Goal: Task Accomplishment & Management: Complete application form

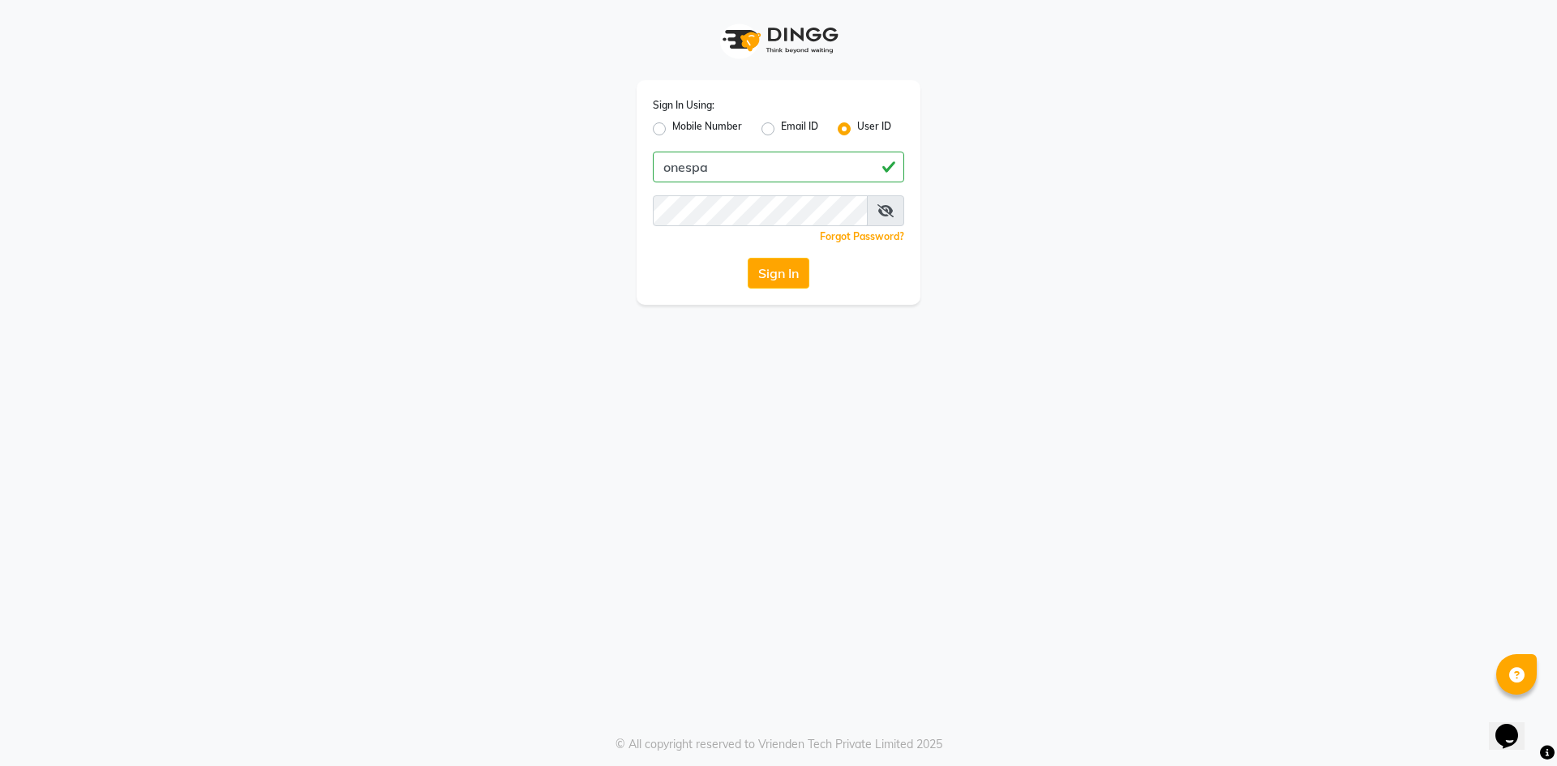
type input "onespa"
click at [891, 209] on icon at bounding box center [886, 210] width 16 height 13
click at [891, 209] on icon at bounding box center [886, 210] width 15 height 13
click at [891, 209] on icon at bounding box center [886, 210] width 16 height 13
click at [768, 270] on button "Sign In" at bounding box center [779, 273] width 62 height 31
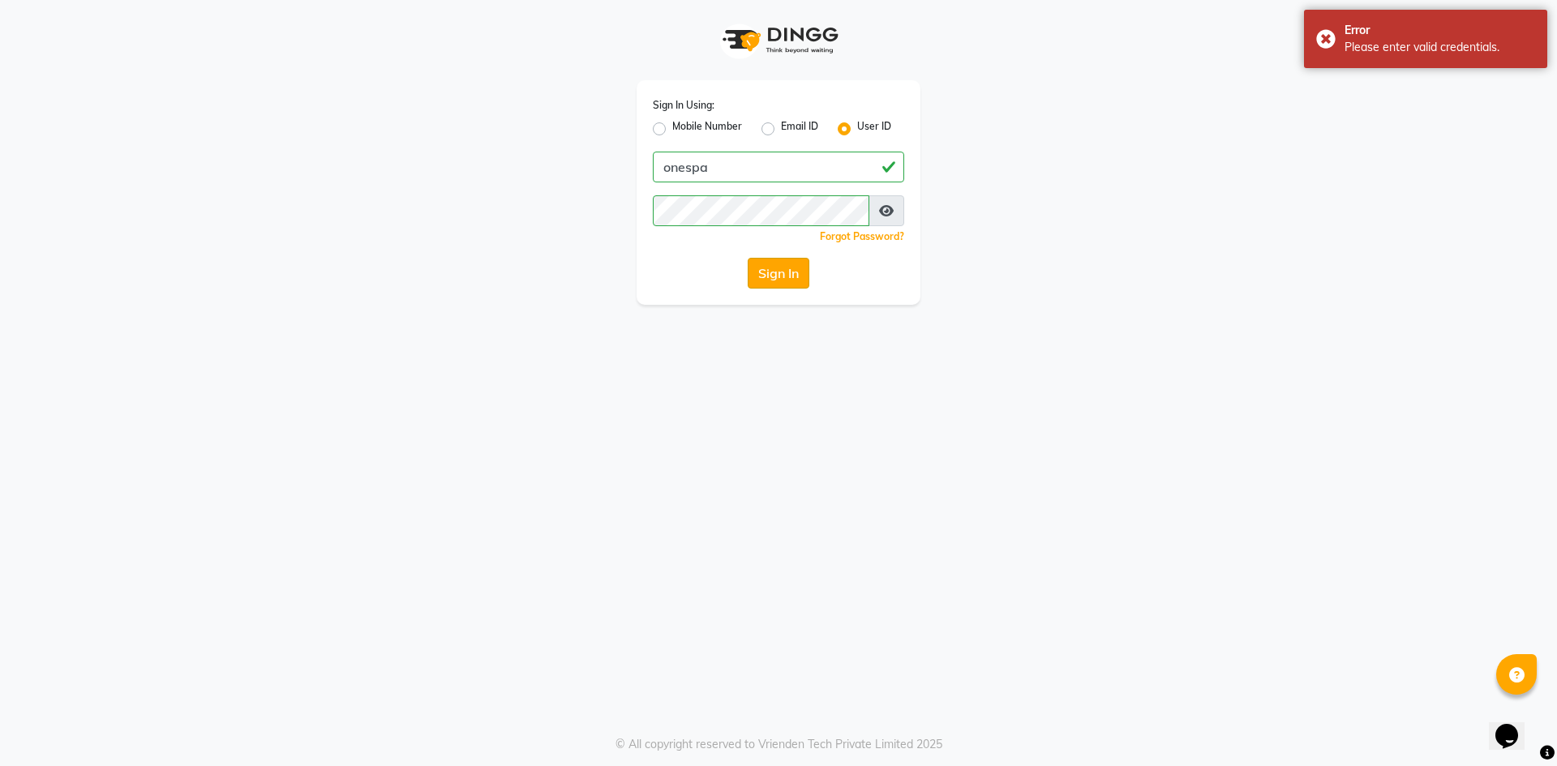
click at [768, 280] on button "Sign In" at bounding box center [779, 273] width 62 height 31
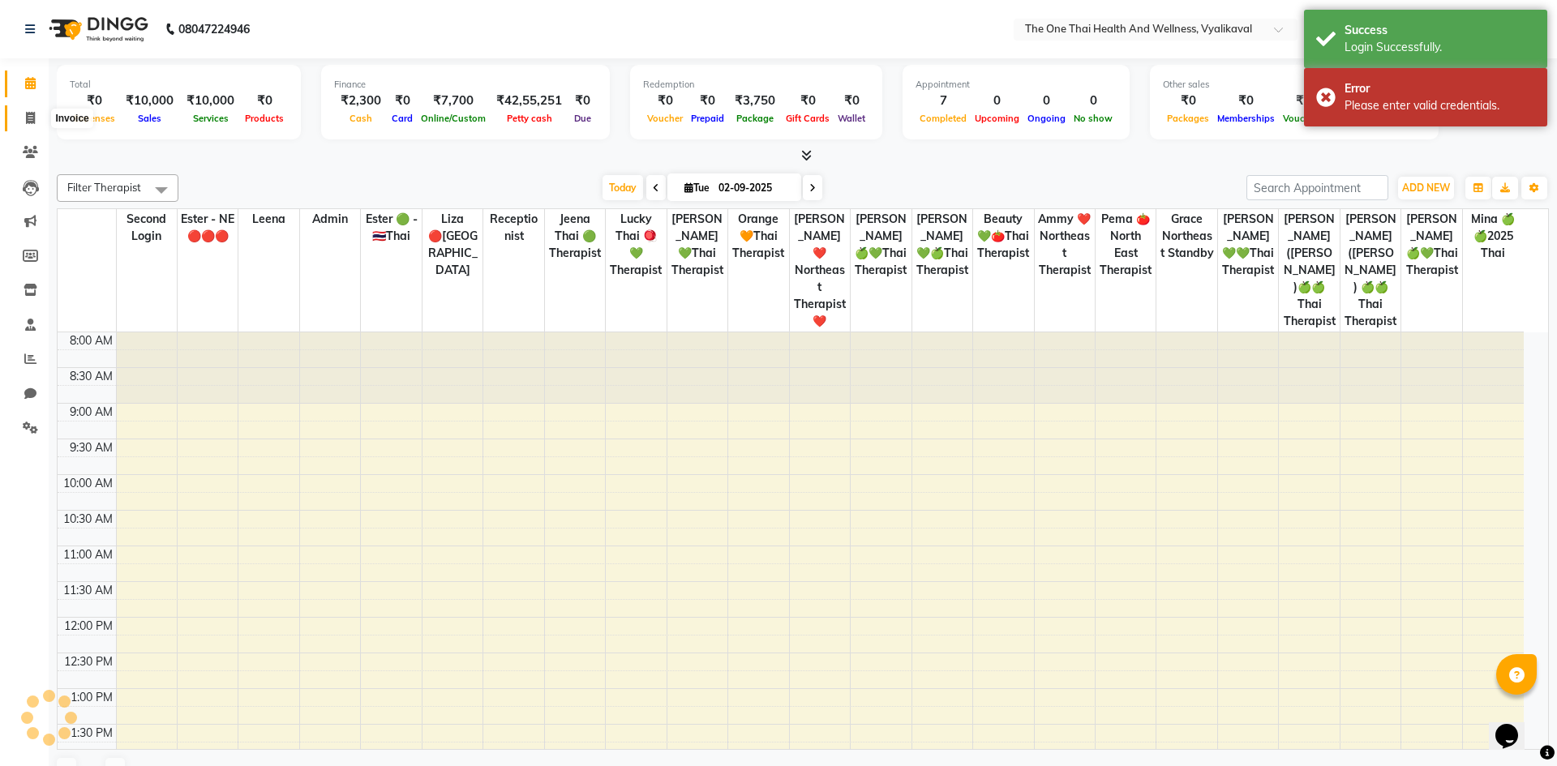
click at [37, 116] on span at bounding box center [30, 118] width 28 height 19
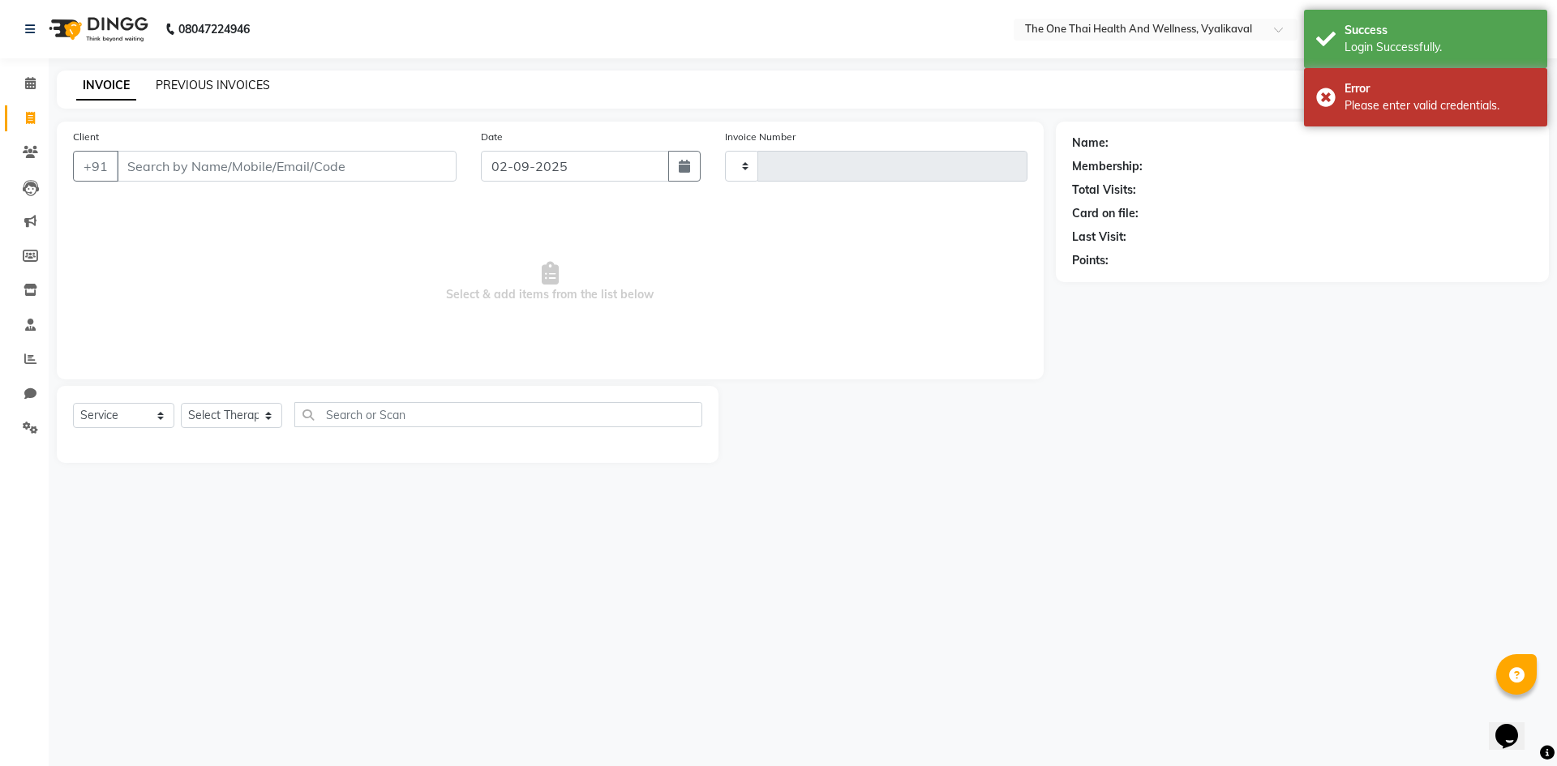
click at [204, 80] on link "PREVIOUS INVOICES" at bounding box center [213, 85] width 114 height 15
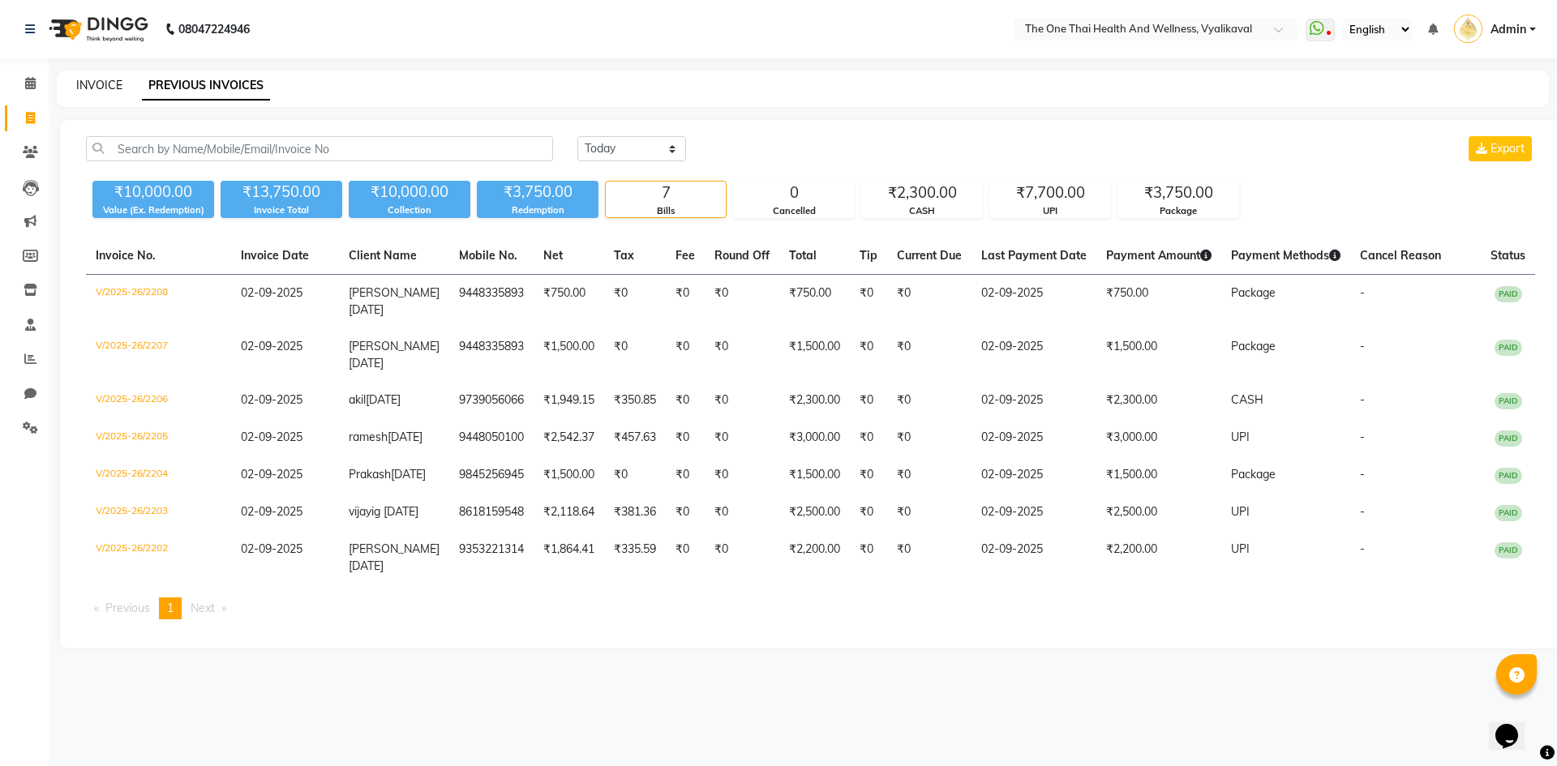
click at [105, 84] on link "INVOICE" at bounding box center [99, 85] width 46 height 15
select select "service"
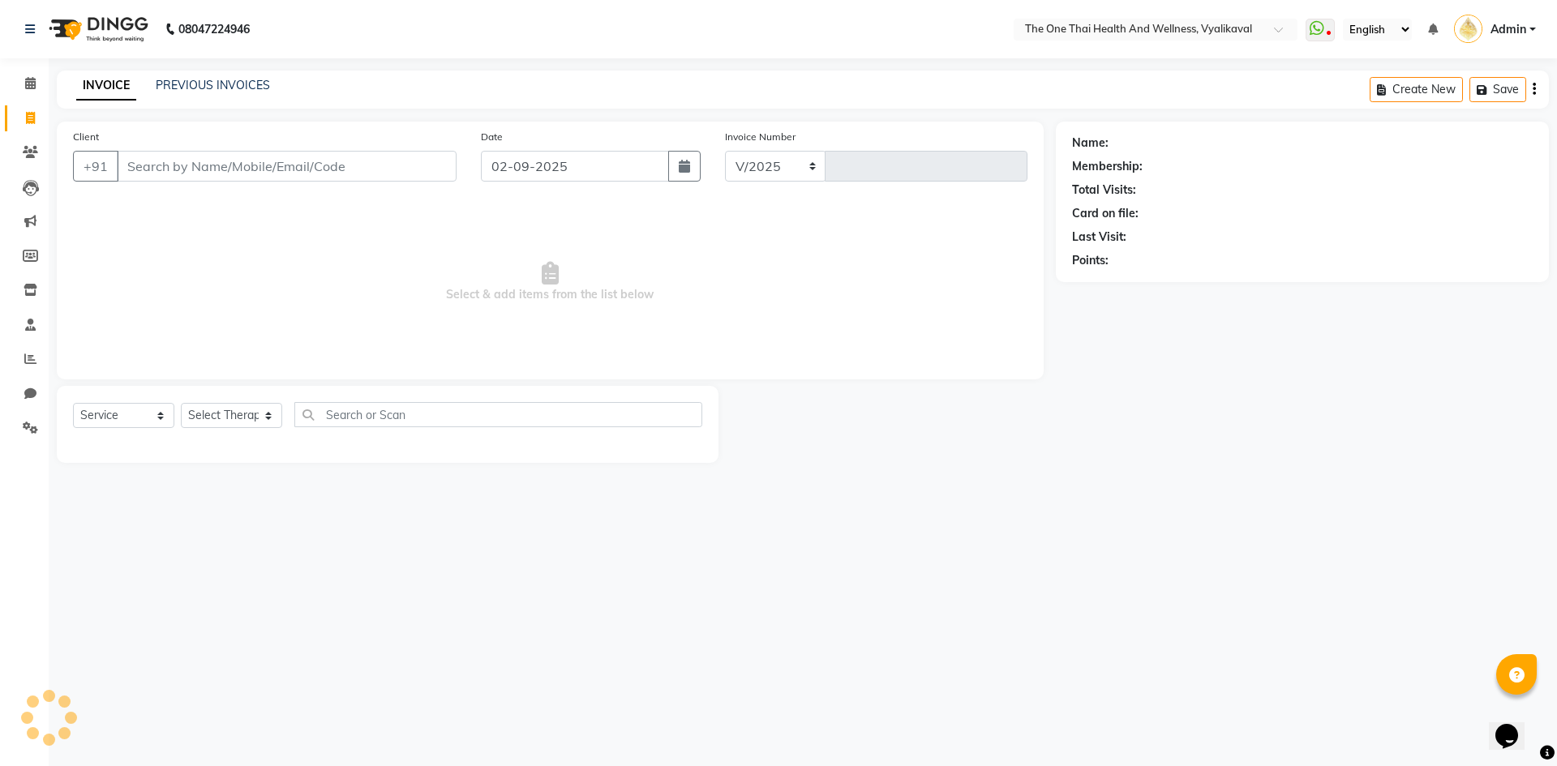
select select "5972"
type input "2209"
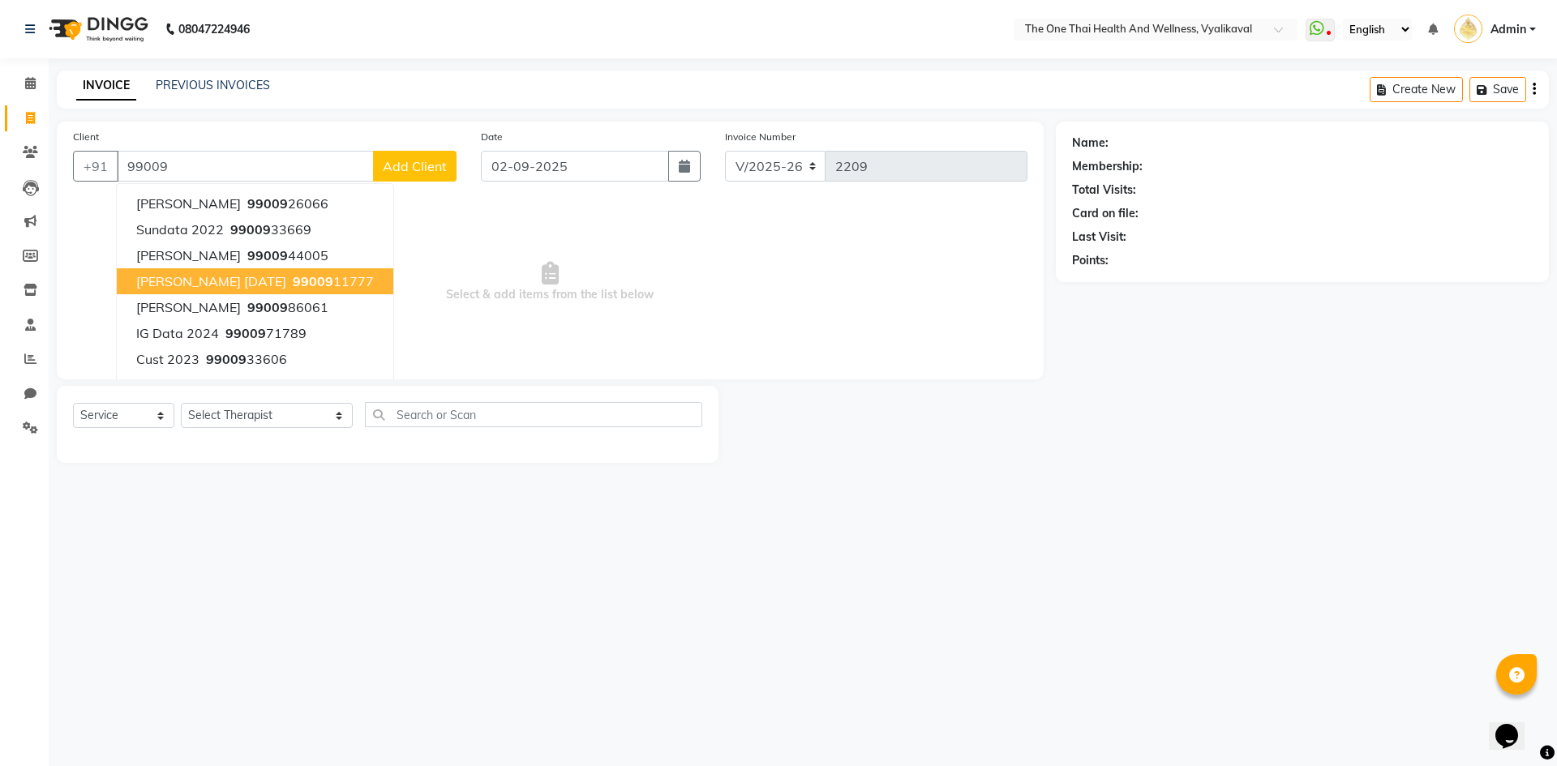
click at [196, 278] on span "Jayram 13 mar 2024" at bounding box center [211, 281] width 150 height 16
type input "9900911777"
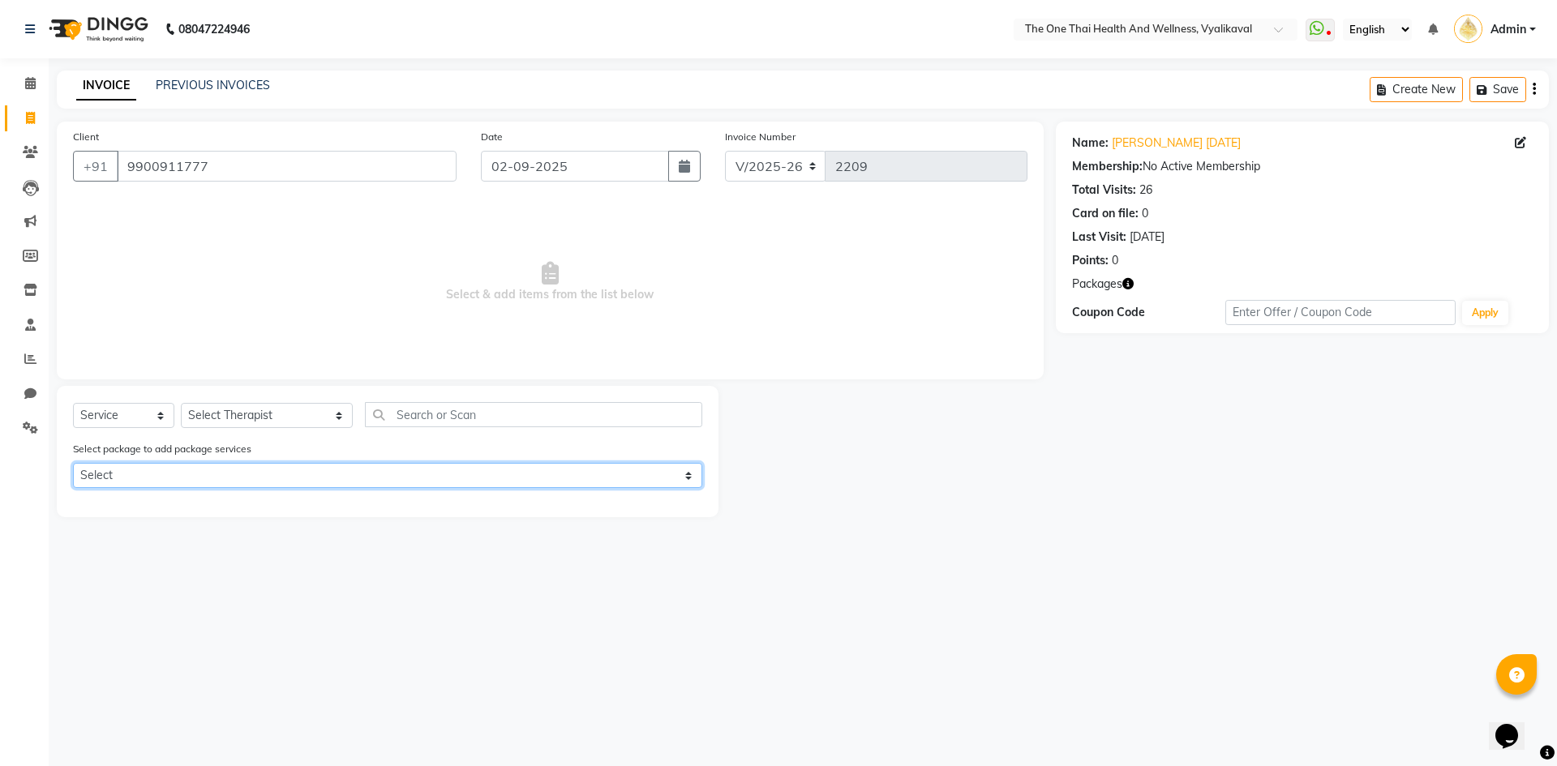
click at [193, 466] on select "Select 10k package 8 hours first 15 days only OFFER" at bounding box center [387, 475] width 629 height 25
select select "1: Object"
click at [73, 463] on select "Select 10k package 8 hours first 15 days only OFFER" at bounding box center [387, 475] width 629 height 25
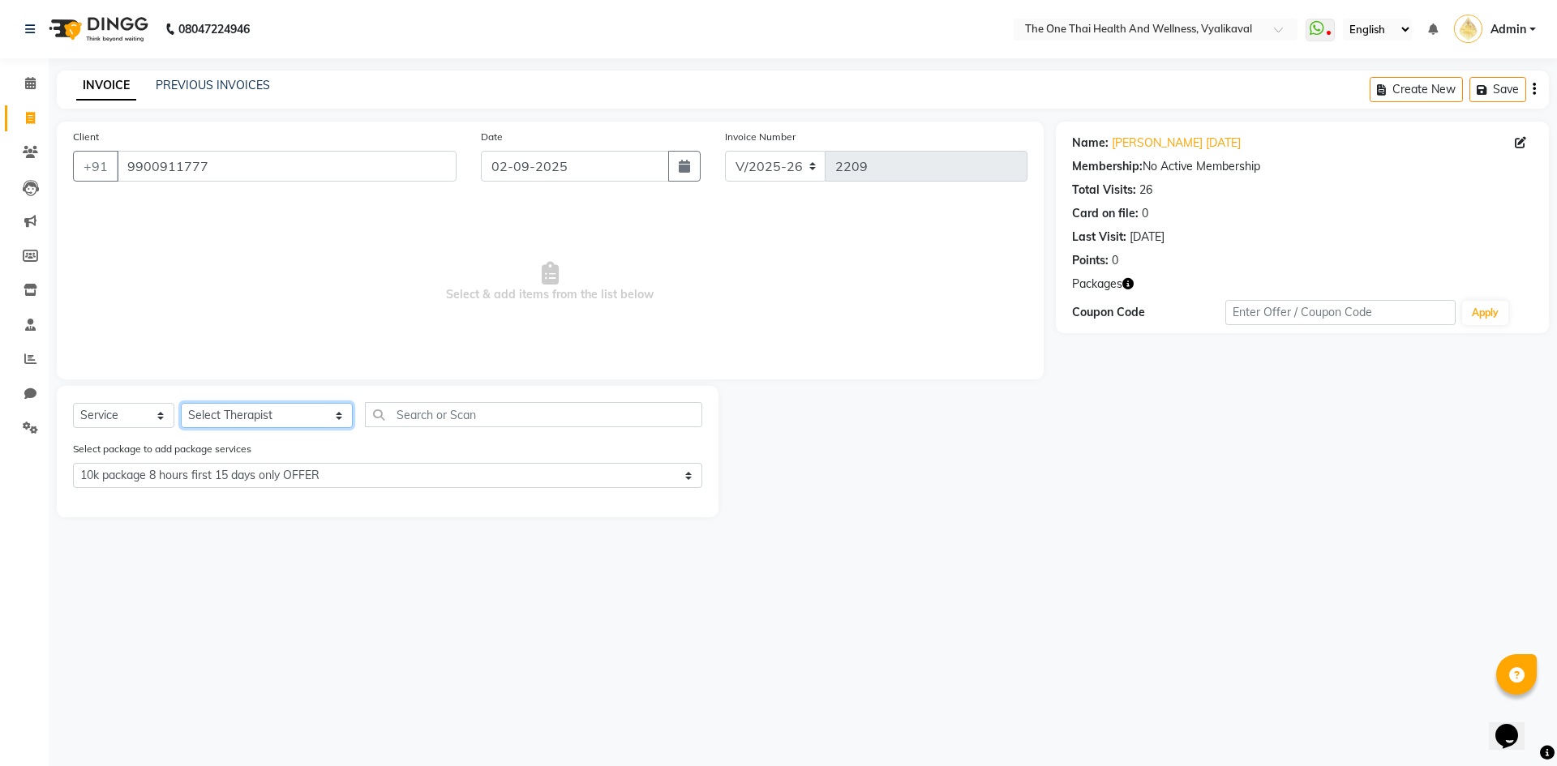
click at [221, 414] on select "Select Therapist Admin Alisha 💚🍏thai therapist Ammy ❤️northeast therapist Beaut…" at bounding box center [267, 415] width 172 height 25
select select "88555"
click at [181, 403] on select "Select Therapist Admin Alisha 💚🍏thai therapist Ammy ❤️northeast therapist Beaut…" at bounding box center [267, 415] width 172 height 25
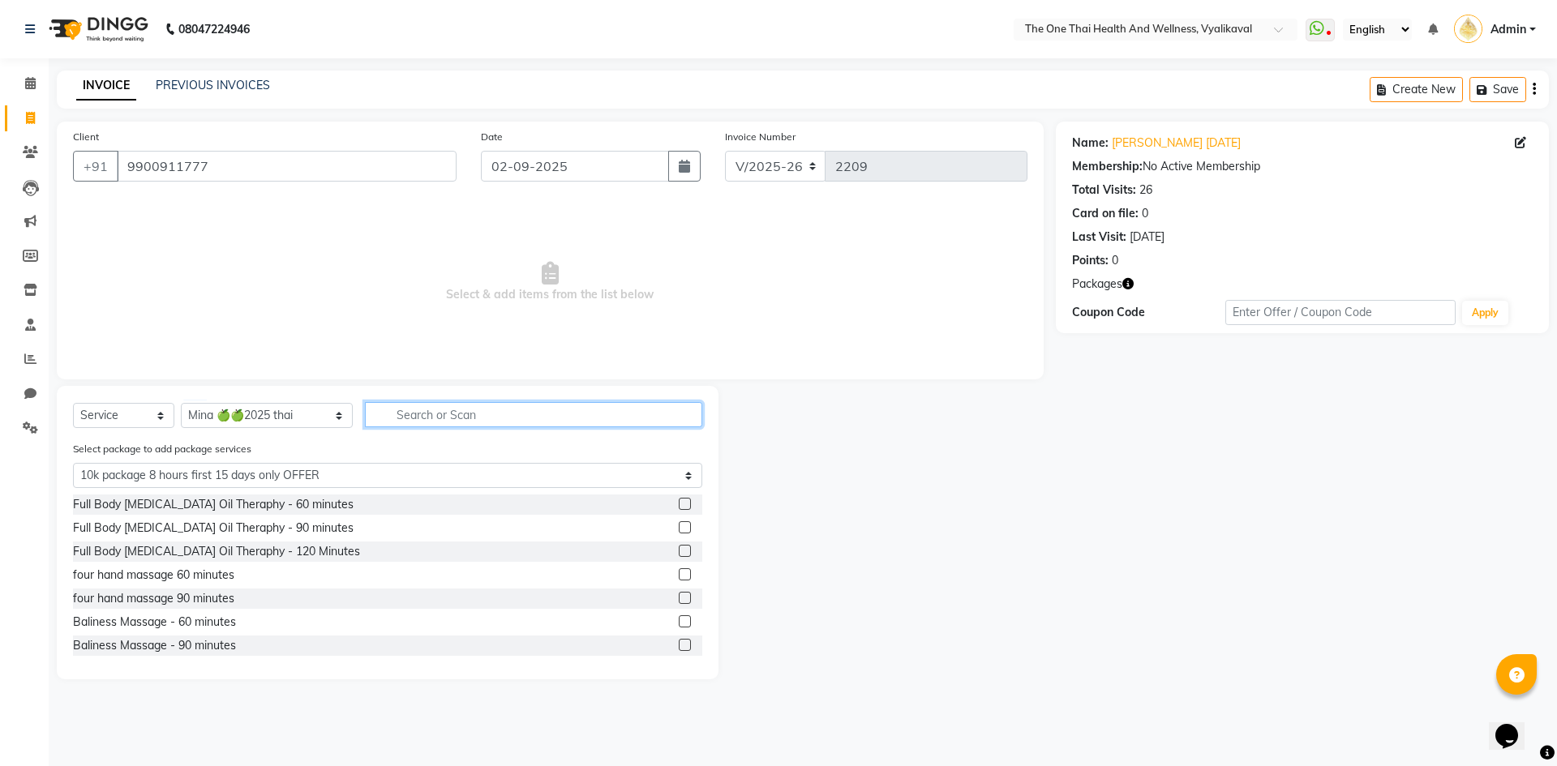
click at [365, 418] on input "text" at bounding box center [533, 414] width 337 height 25
type input "t"
select select "0: undefined"
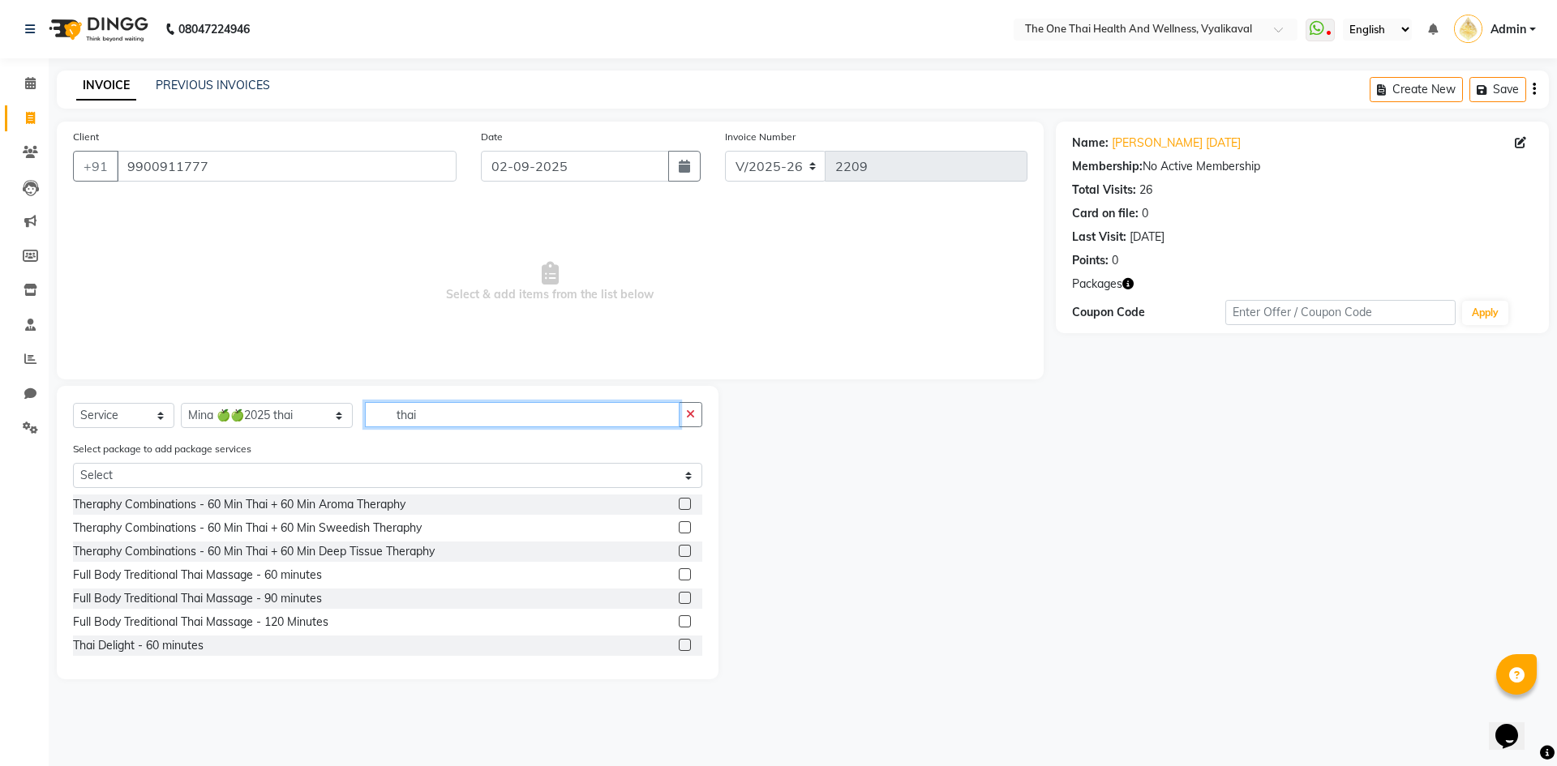
type input "thai"
click at [679, 646] on label at bounding box center [685, 645] width 12 height 12
click at [679, 646] on input "checkbox" at bounding box center [684, 646] width 11 height 11
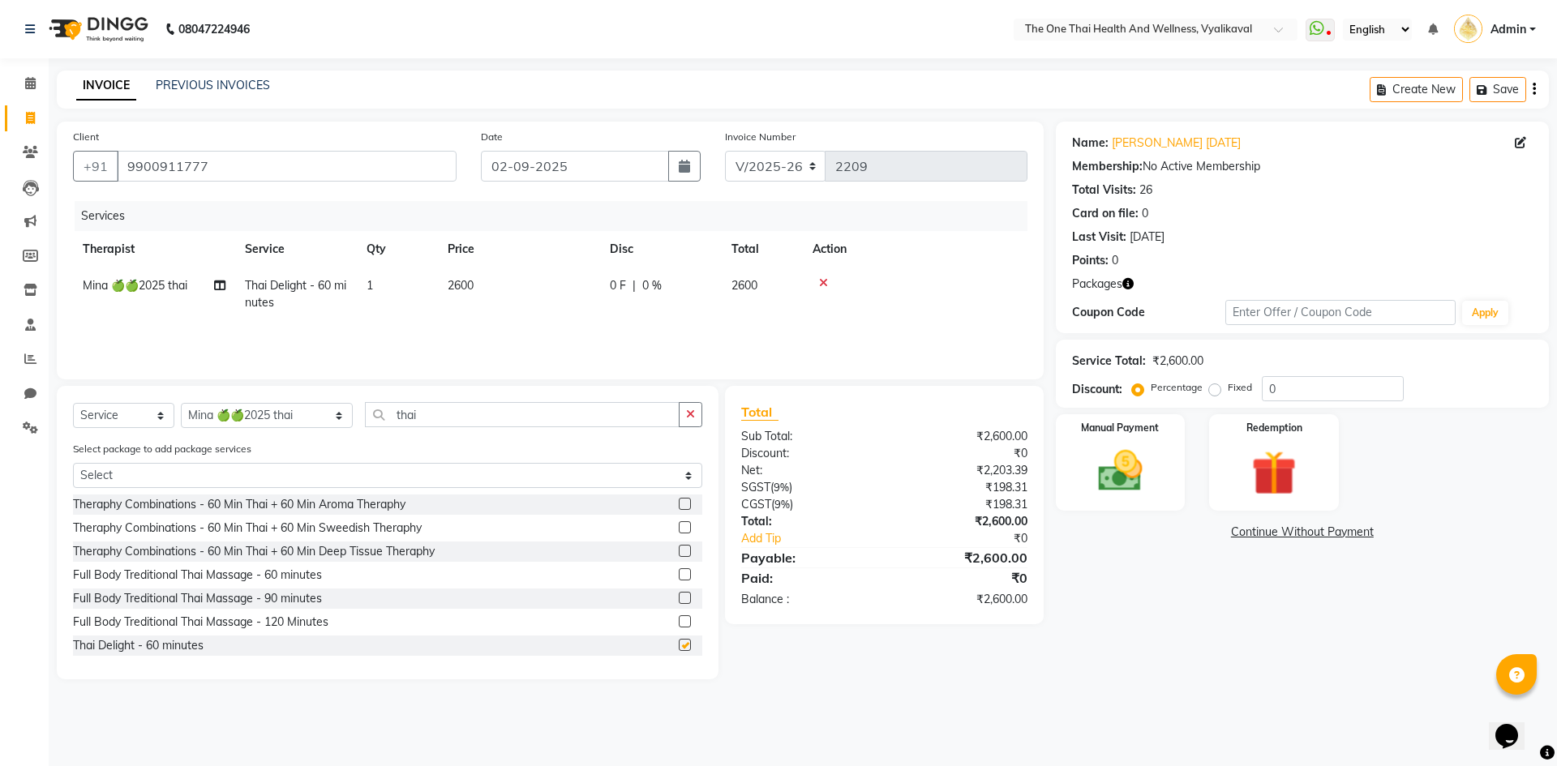
checkbox input "false"
click at [1217, 436] on div "Redemption" at bounding box center [1274, 463] width 135 height 100
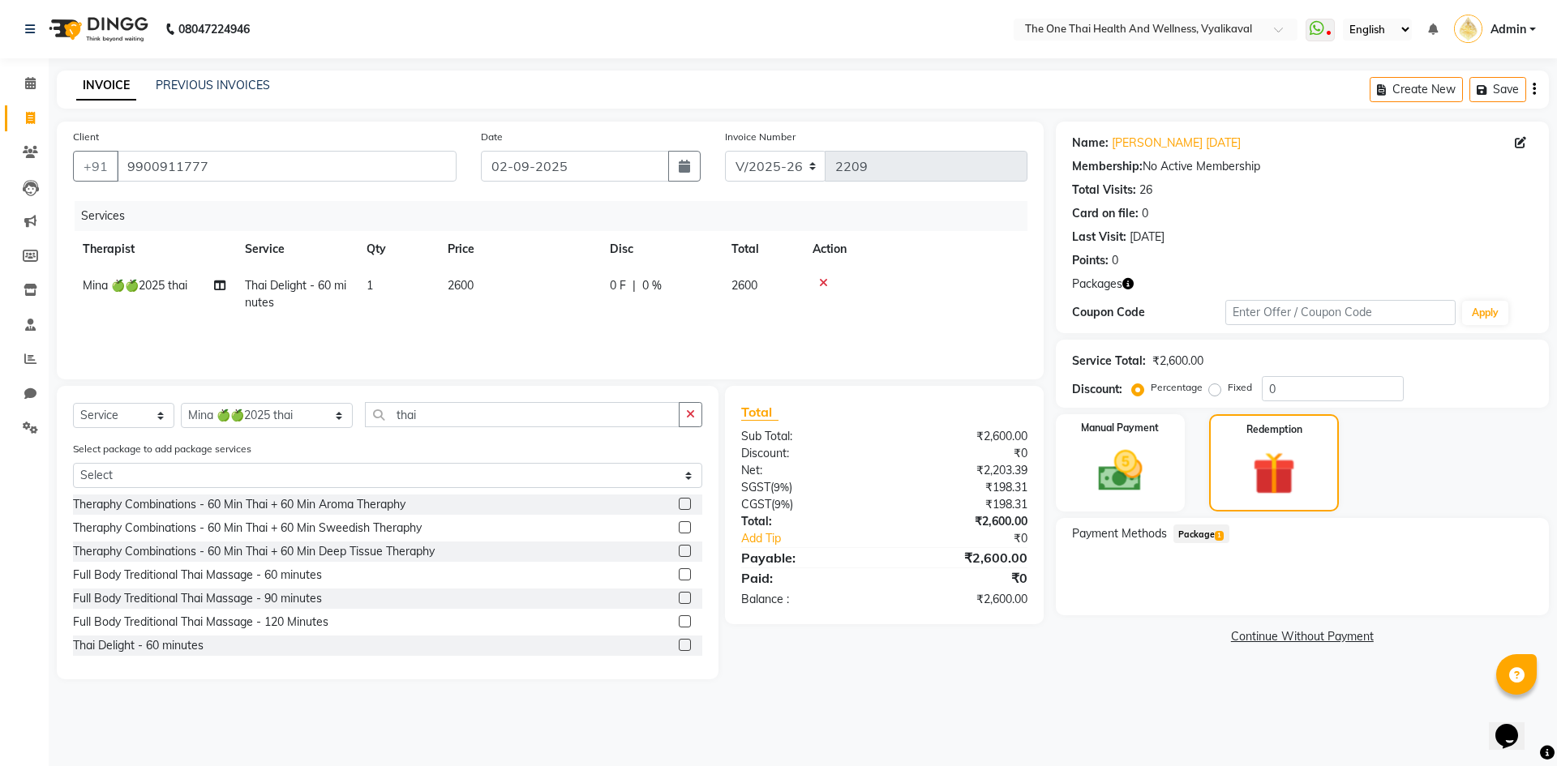
click at [1185, 539] on span "Package 1" at bounding box center [1202, 534] width 56 height 19
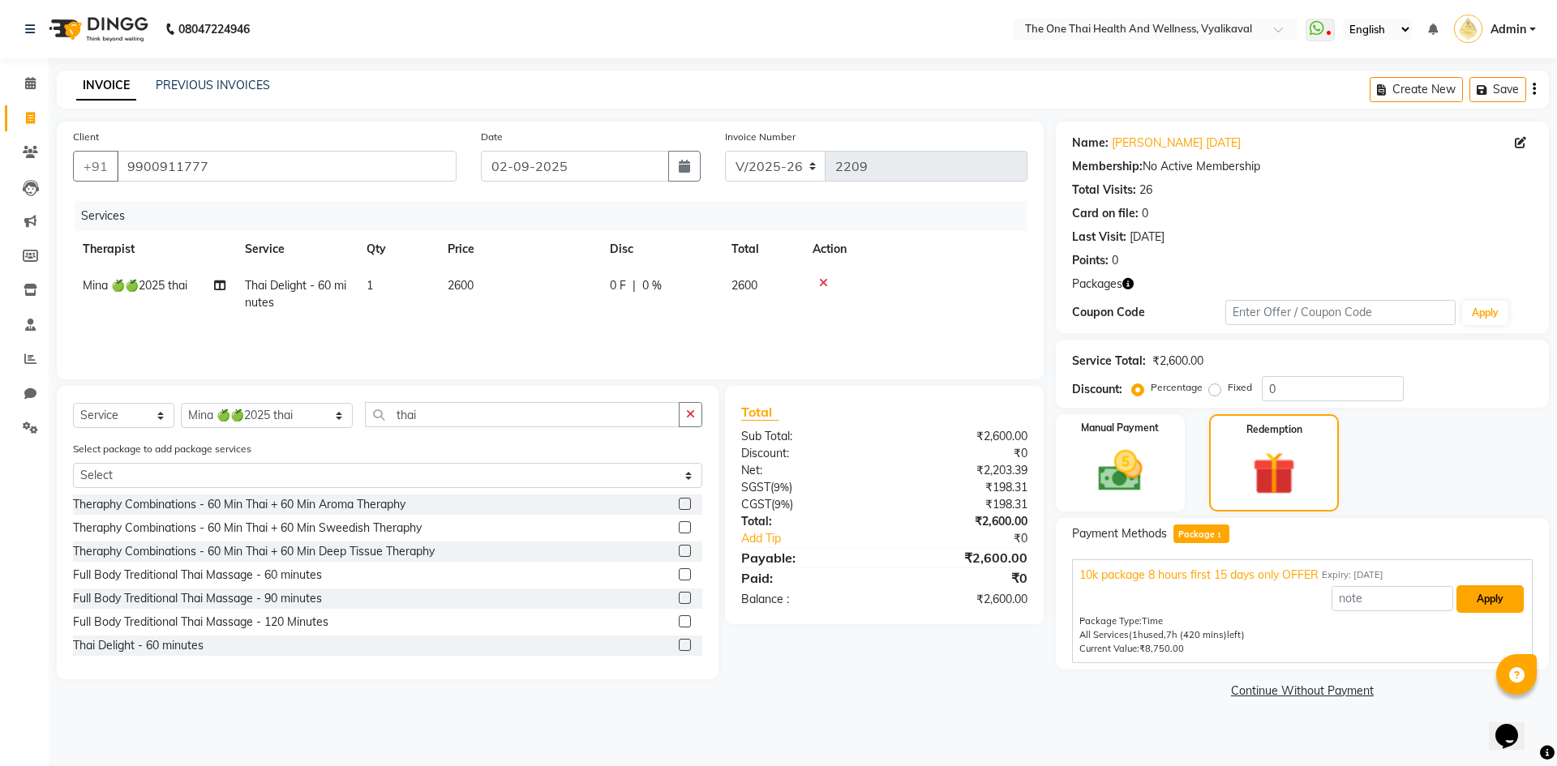
click at [1472, 593] on button "Apply" at bounding box center [1490, 600] width 67 height 28
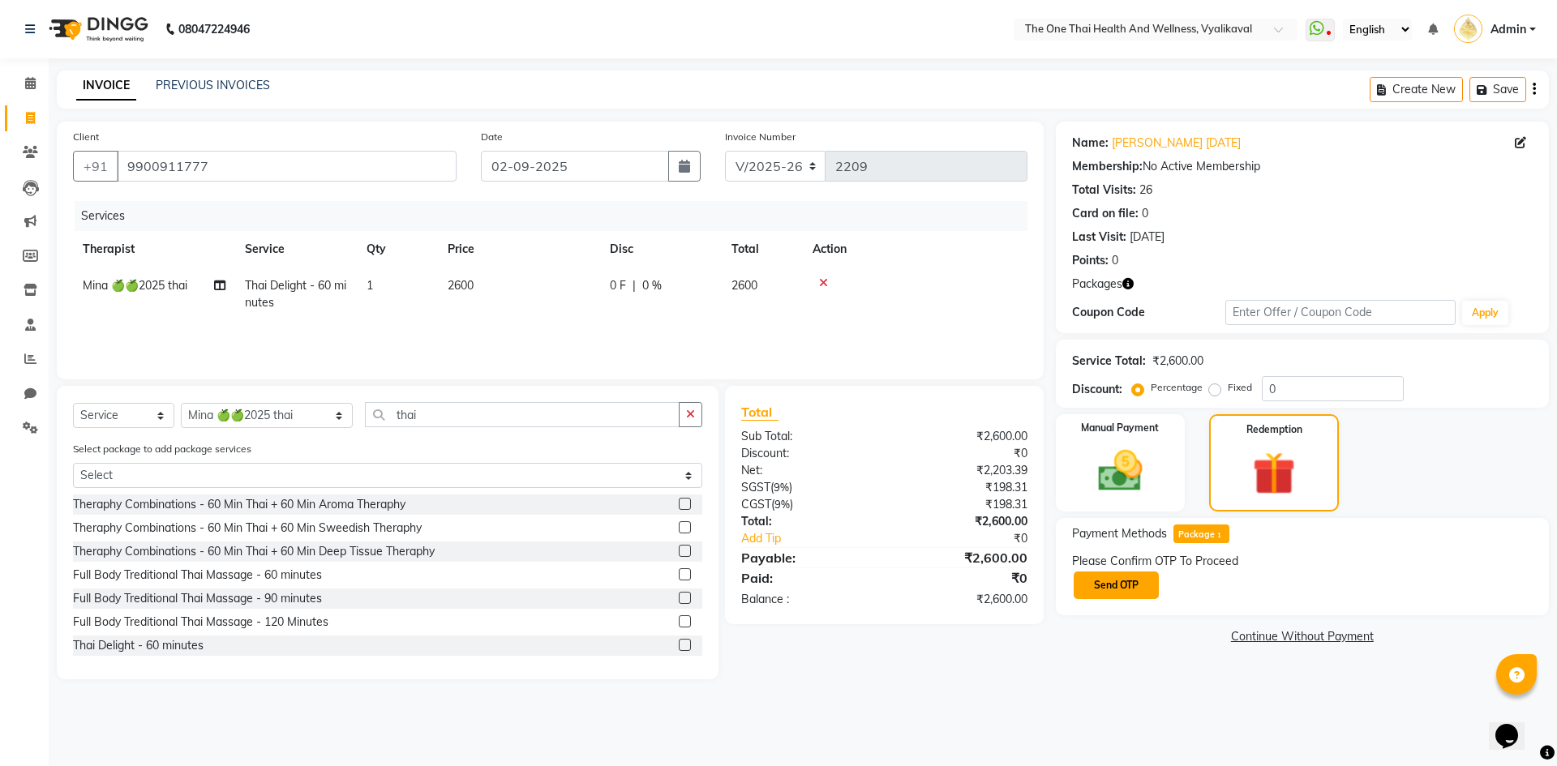
click at [1113, 594] on button "Send OTP" at bounding box center [1116, 586] width 85 height 28
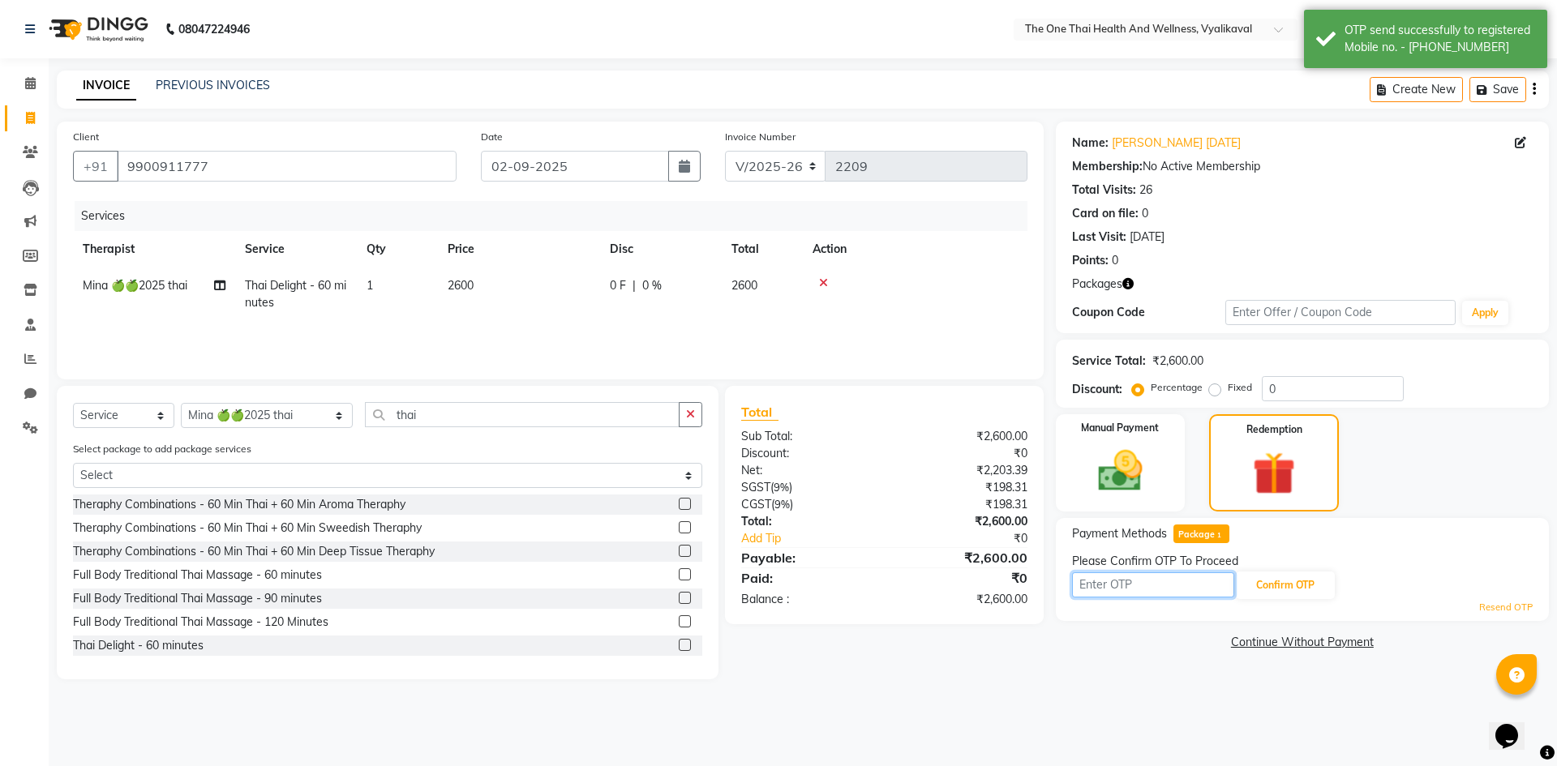
click at [1110, 593] on input "text" at bounding box center [1153, 585] width 162 height 25
type input "7515"
click at [1243, 582] on button "Confirm OTP" at bounding box center [1285, 586] width 99 height 28
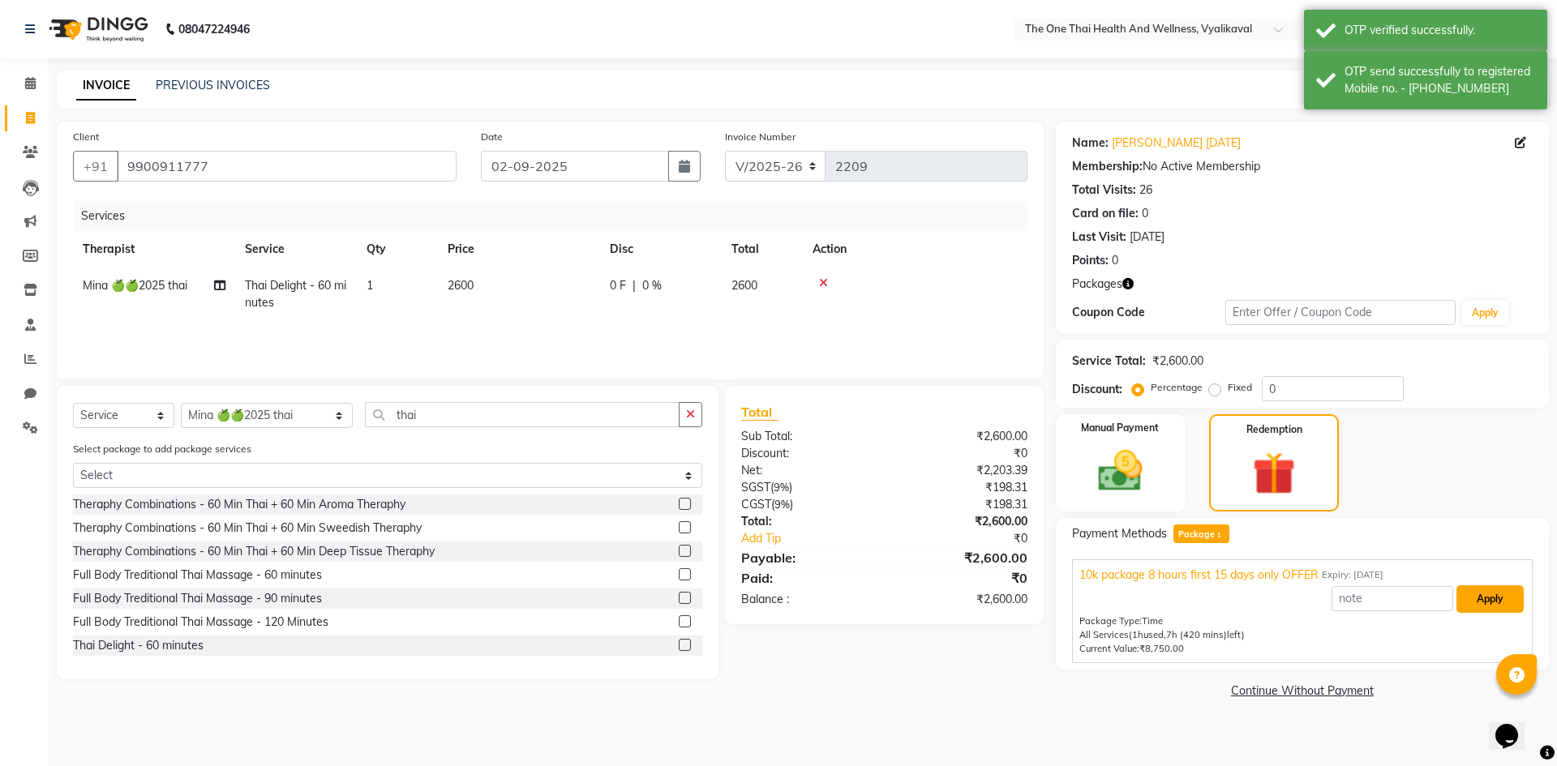
click at [1496, 610] on button "Apply" at bounding box center [1490, 600] width 67 height 28
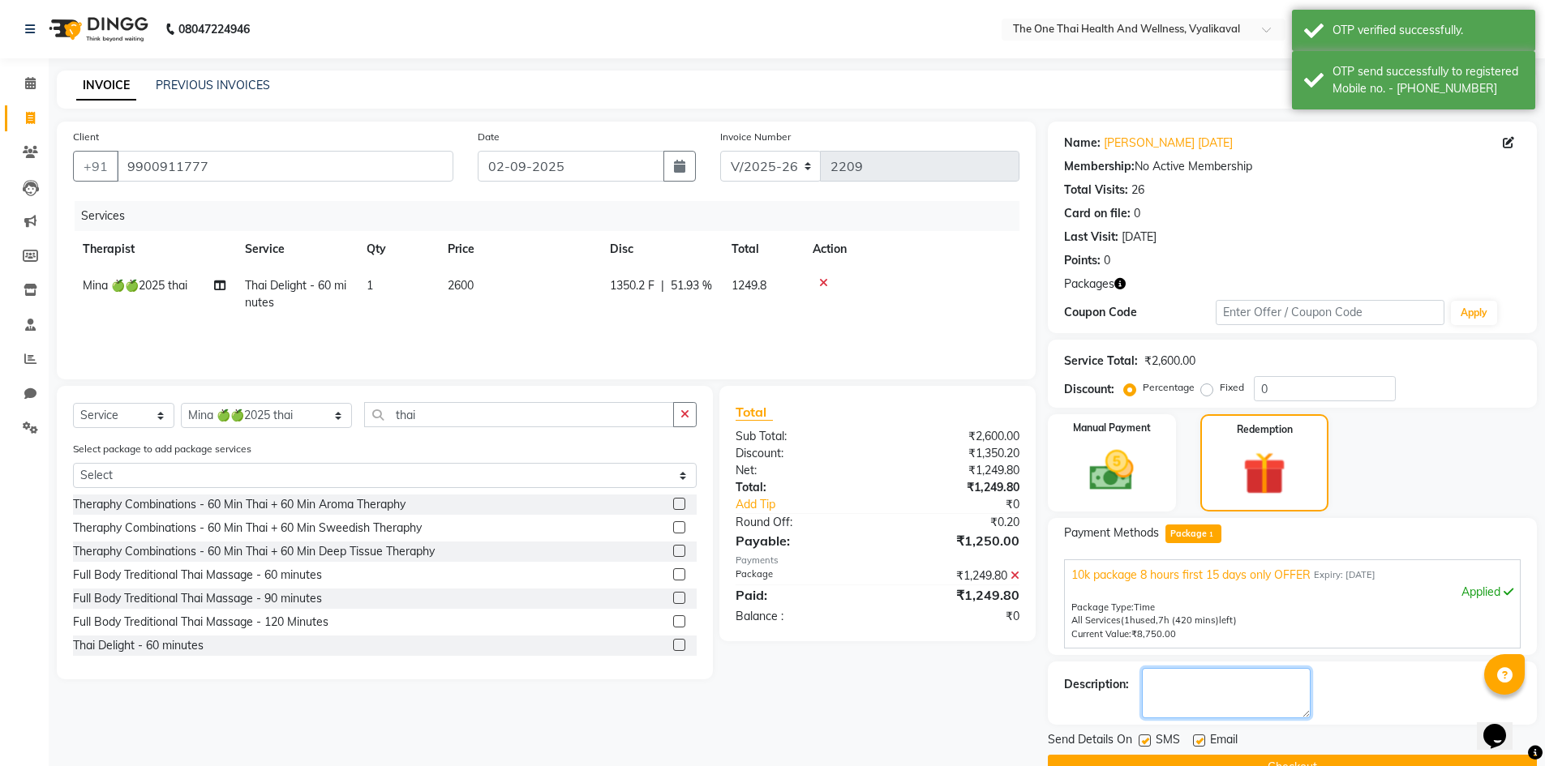
click at [1241, 702] on textarea at bounding box center [1226, 693] width 169 height 50
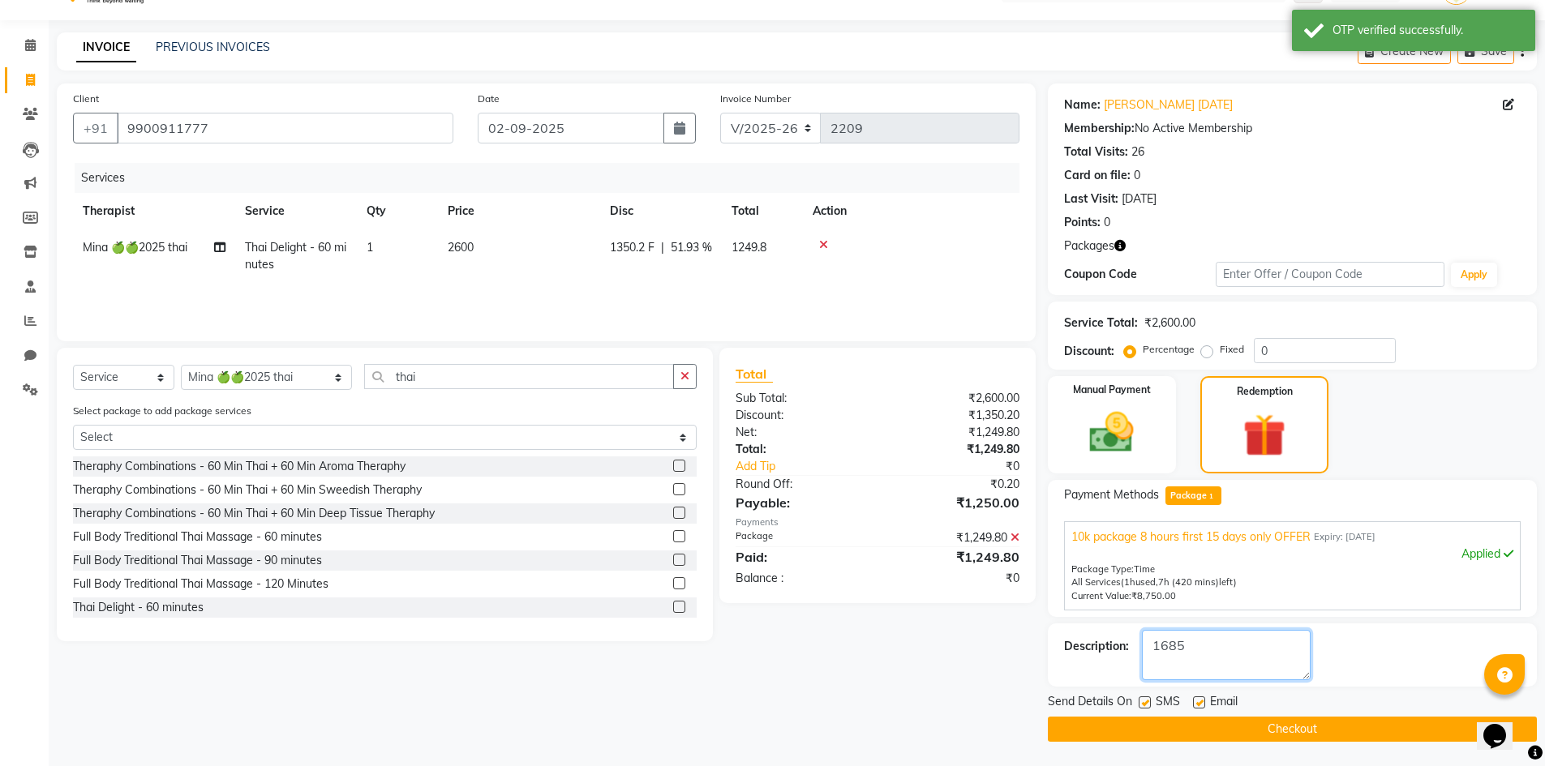
type textarea "1685"
click at [1224, 723] on button "Checkout" at bounding box center [1292, 729] width 489 height 25
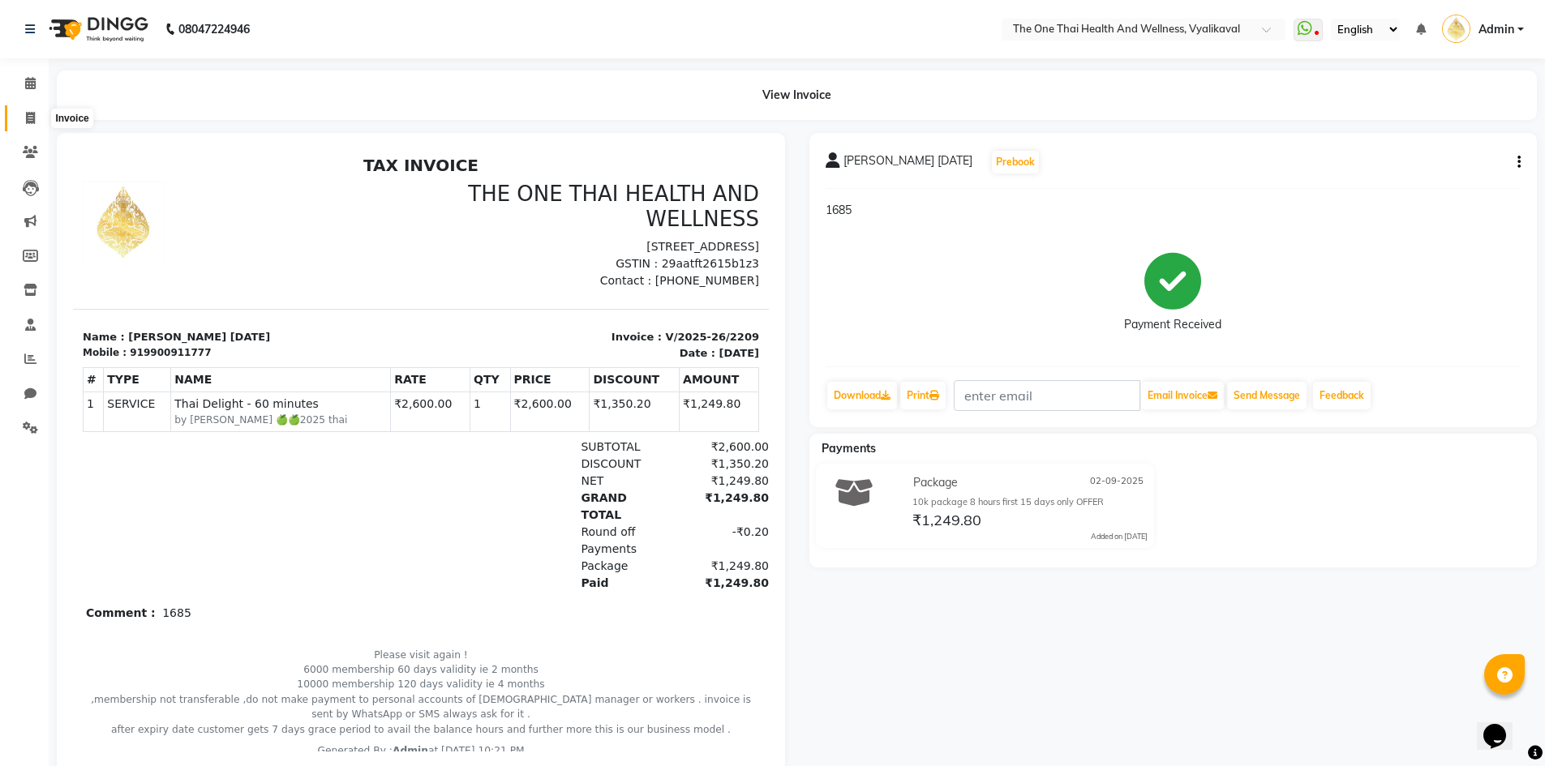
click at [28, 114] on icon at bounding box center [30, 118] width 9 height 12
select select "service"
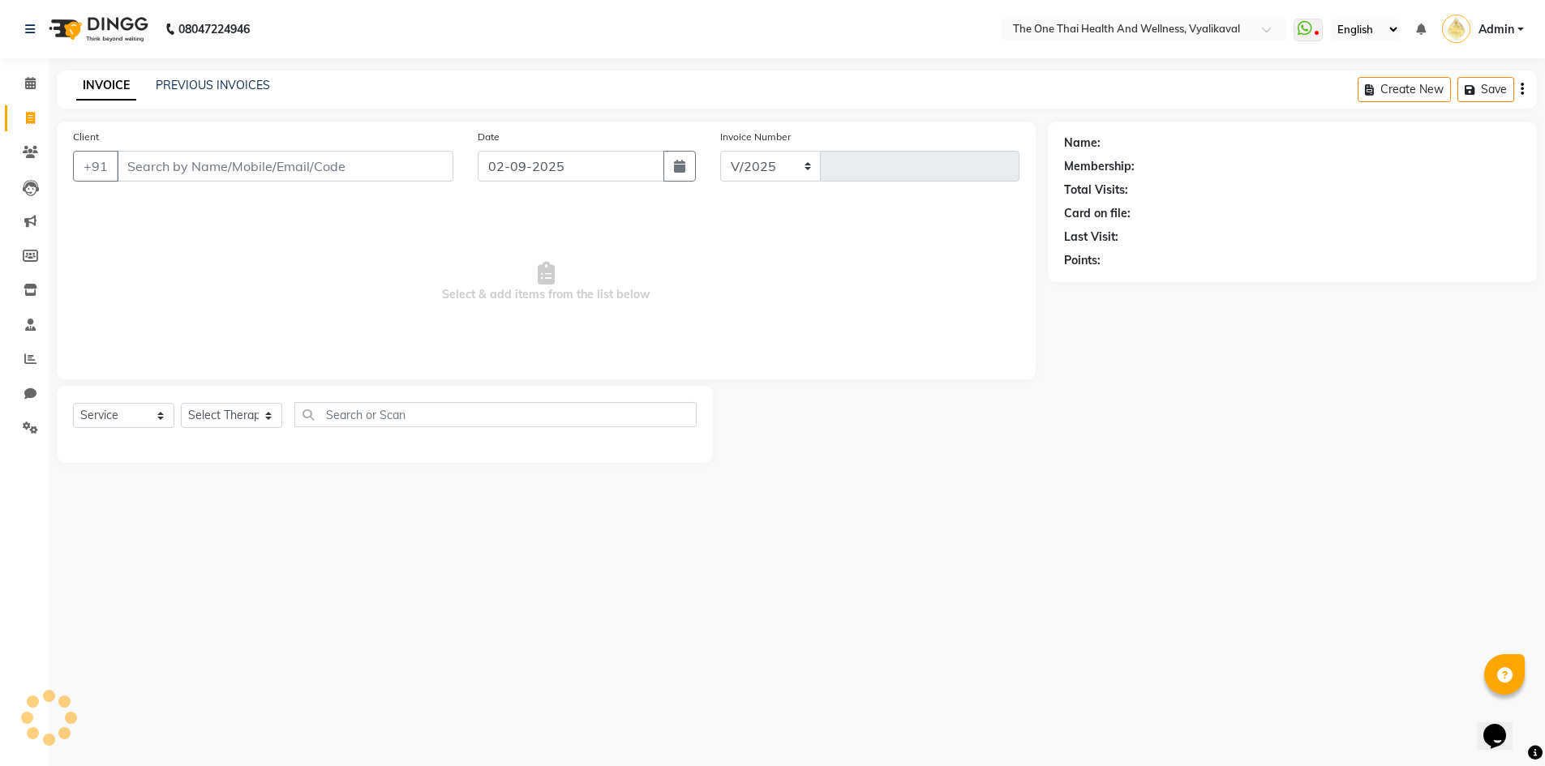
select select "5972"
type input "2210"
click at [134, 156] on input "Client" at bounding box center [285, 166] width 337 height 31
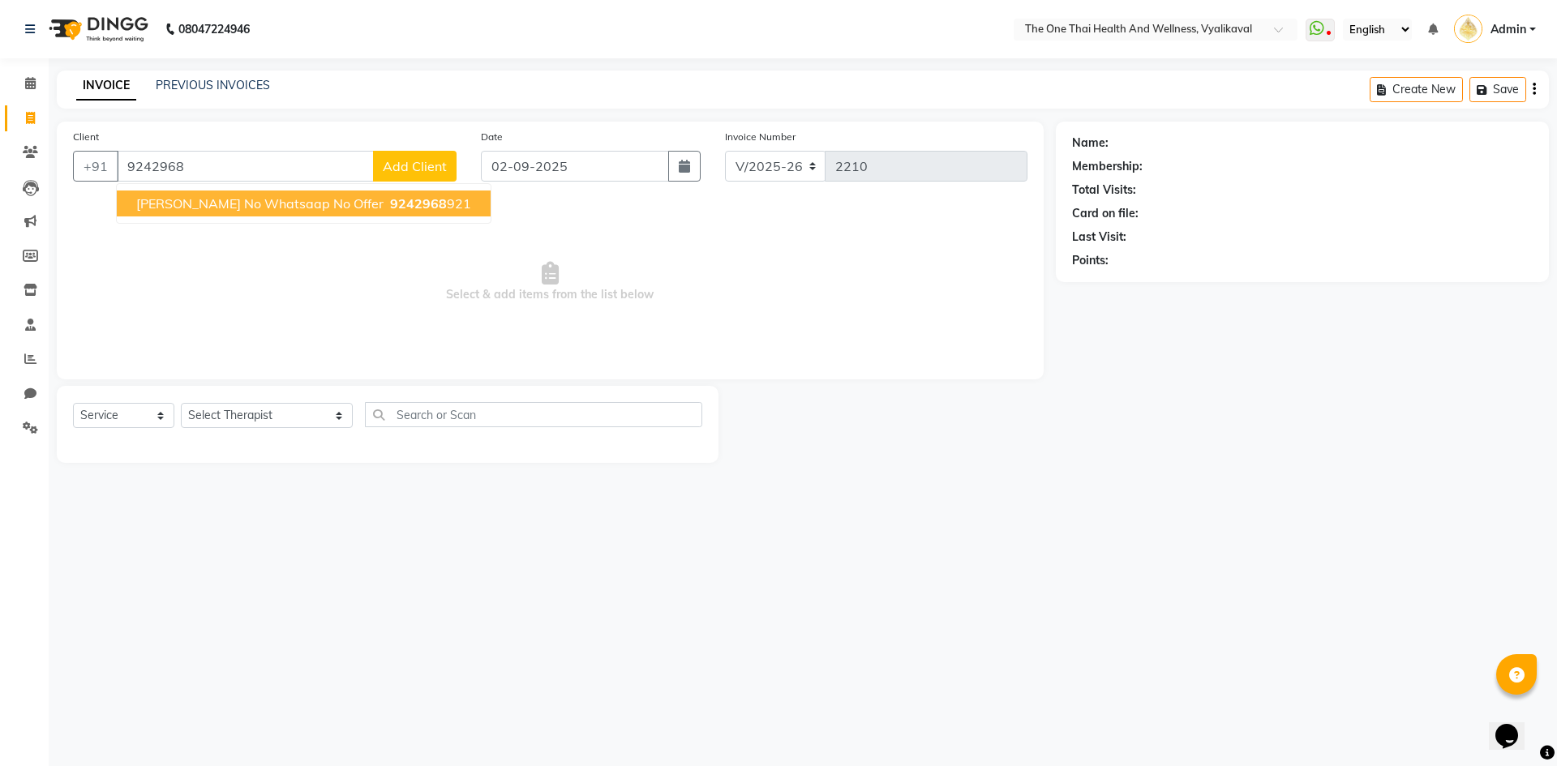
click at [217, 205] on span "Raghavendra No whatsaap no offer" at bounding box center [259, 203] width 247 height 16
type input "9242968921"
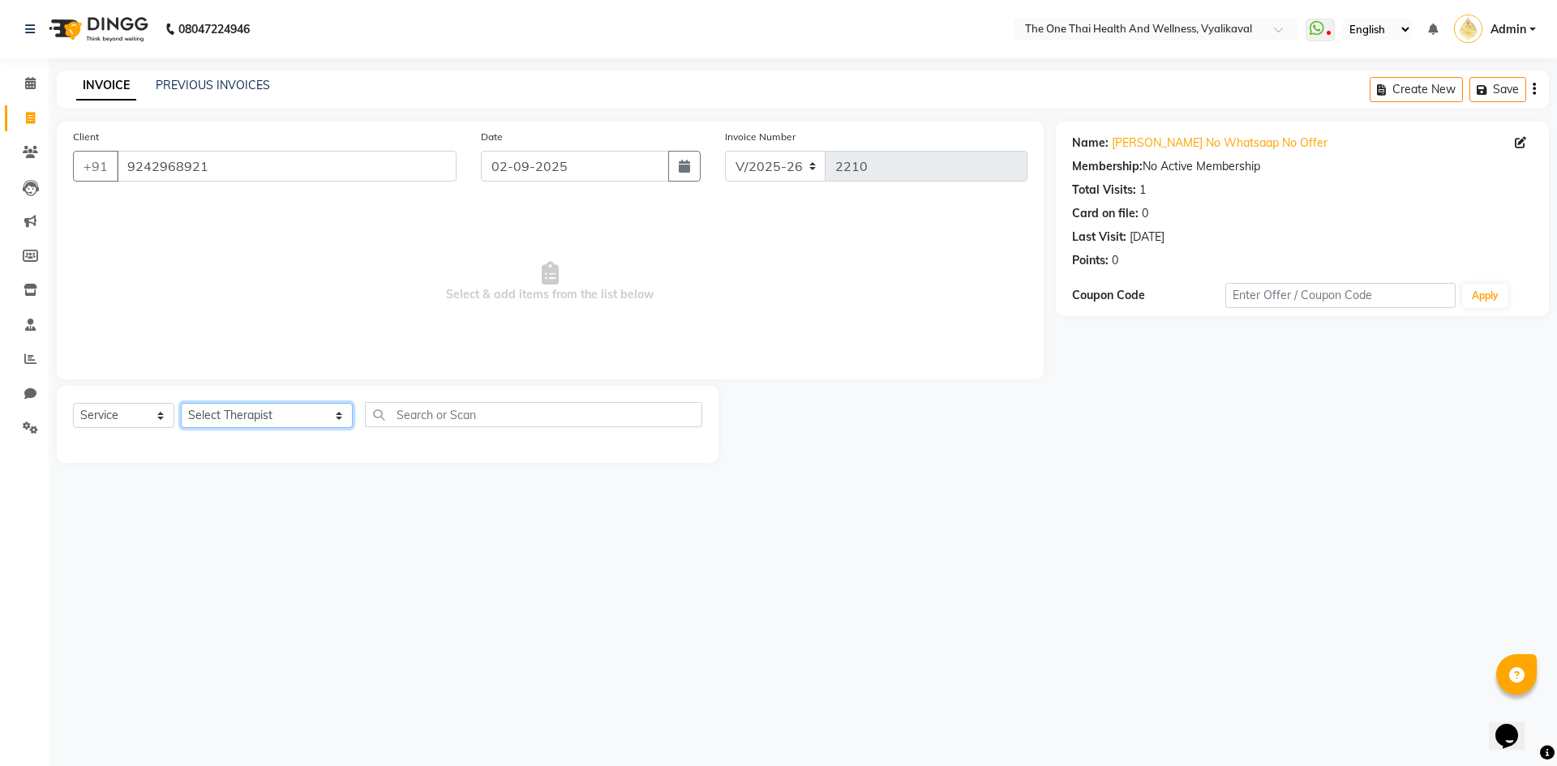
click at [225, 423] on select "Select Therapist Admin Alisha 💚🍏thai therapist Ammy ❤️northeast therapist Beaut…" at bounding box center [267, 415] width 172 height 25
select select "60154"
click at [181, 403] on select "Select Therapist Admin Alisha 💚🍏thai therapist Ammy ❤️northeast therapist Beaut…" at bounding box center [267, 415] width 172 height 25
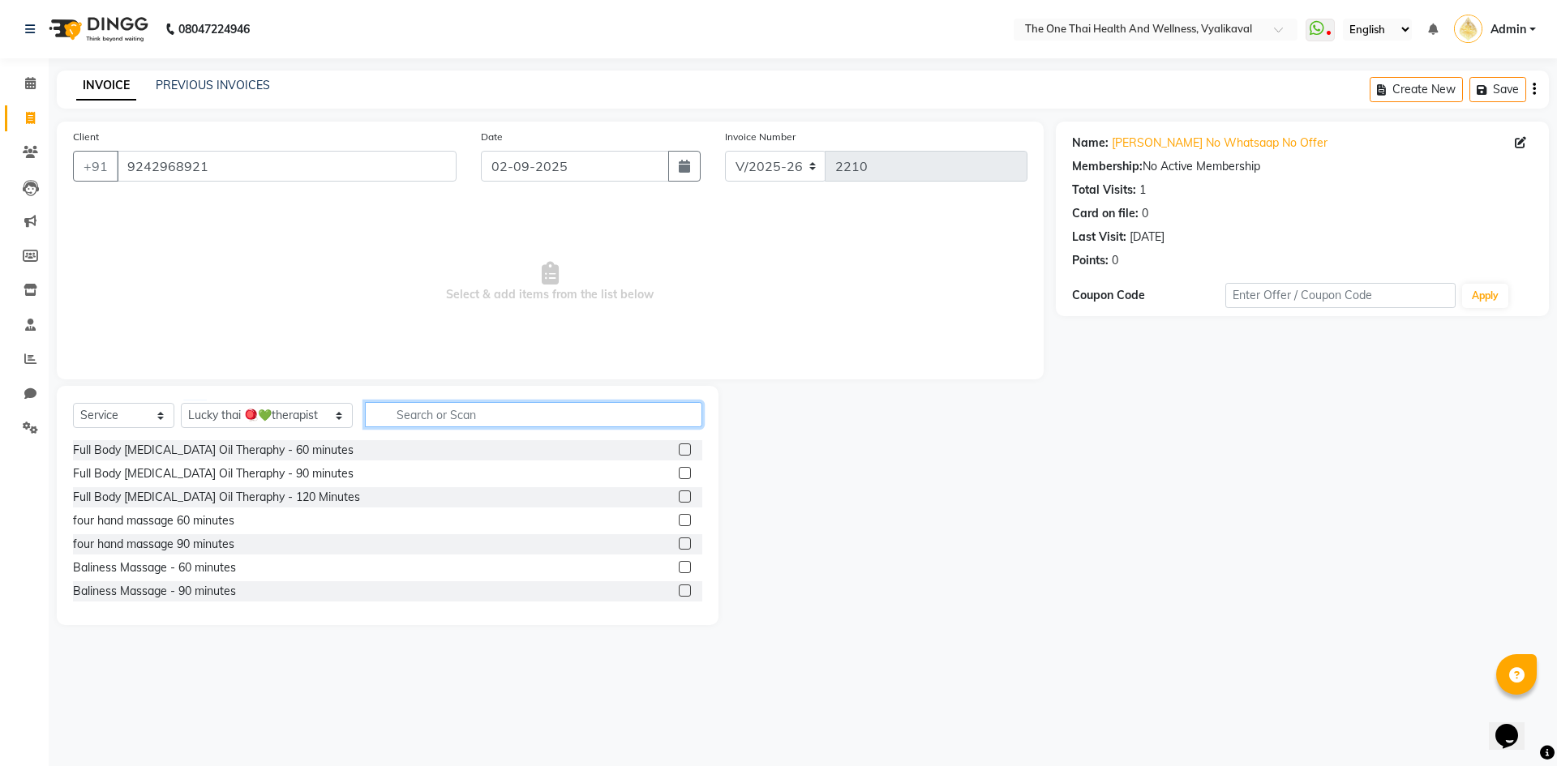
click at [379, 423] on input "text" at bounding box center [533, 414] width 337 height 25
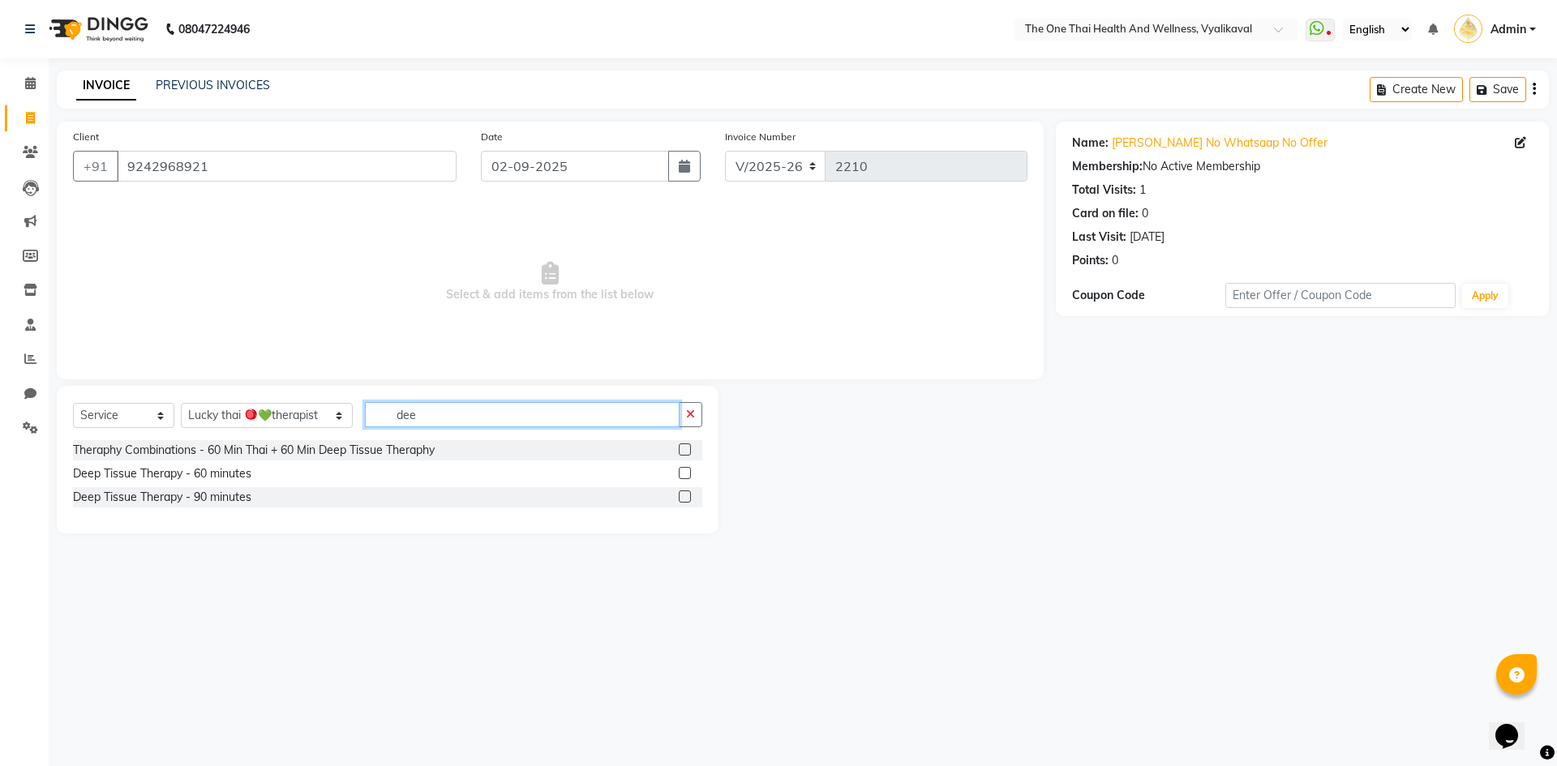
type input "dee"
click at [680, 474] on label at bounding box center [685, 473] width 12 height 12
click at [680, 474] on input "checkbox" at bounding box center [684, 474] width 11 height 11
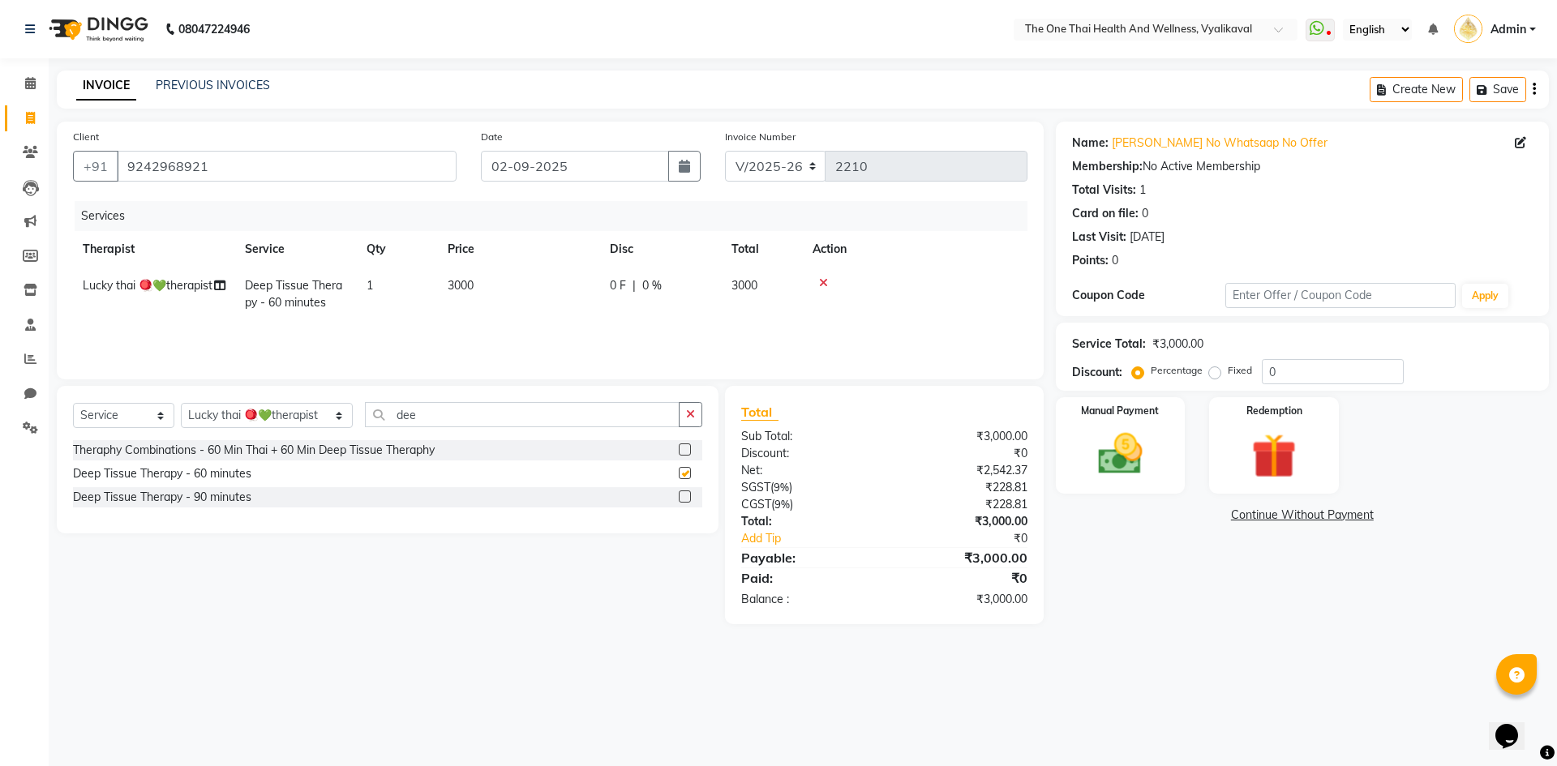
checkbox input "false"
click at [1142, 448] on img at bounding box center [1120, 454] width 75 height 54
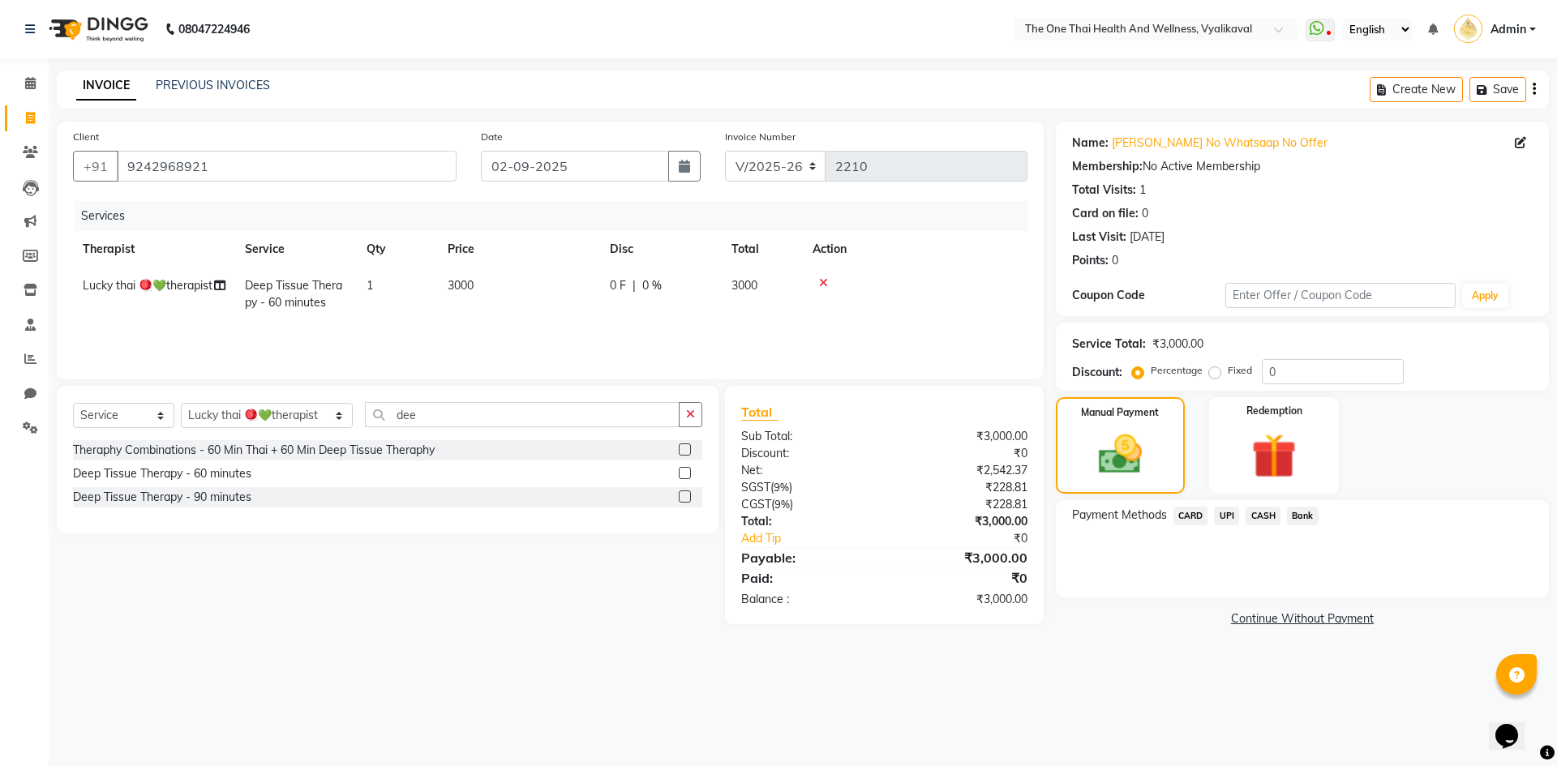
click at [1226, 512] on span "UPI" at bounding box center [1226, 516] width 25 height 19
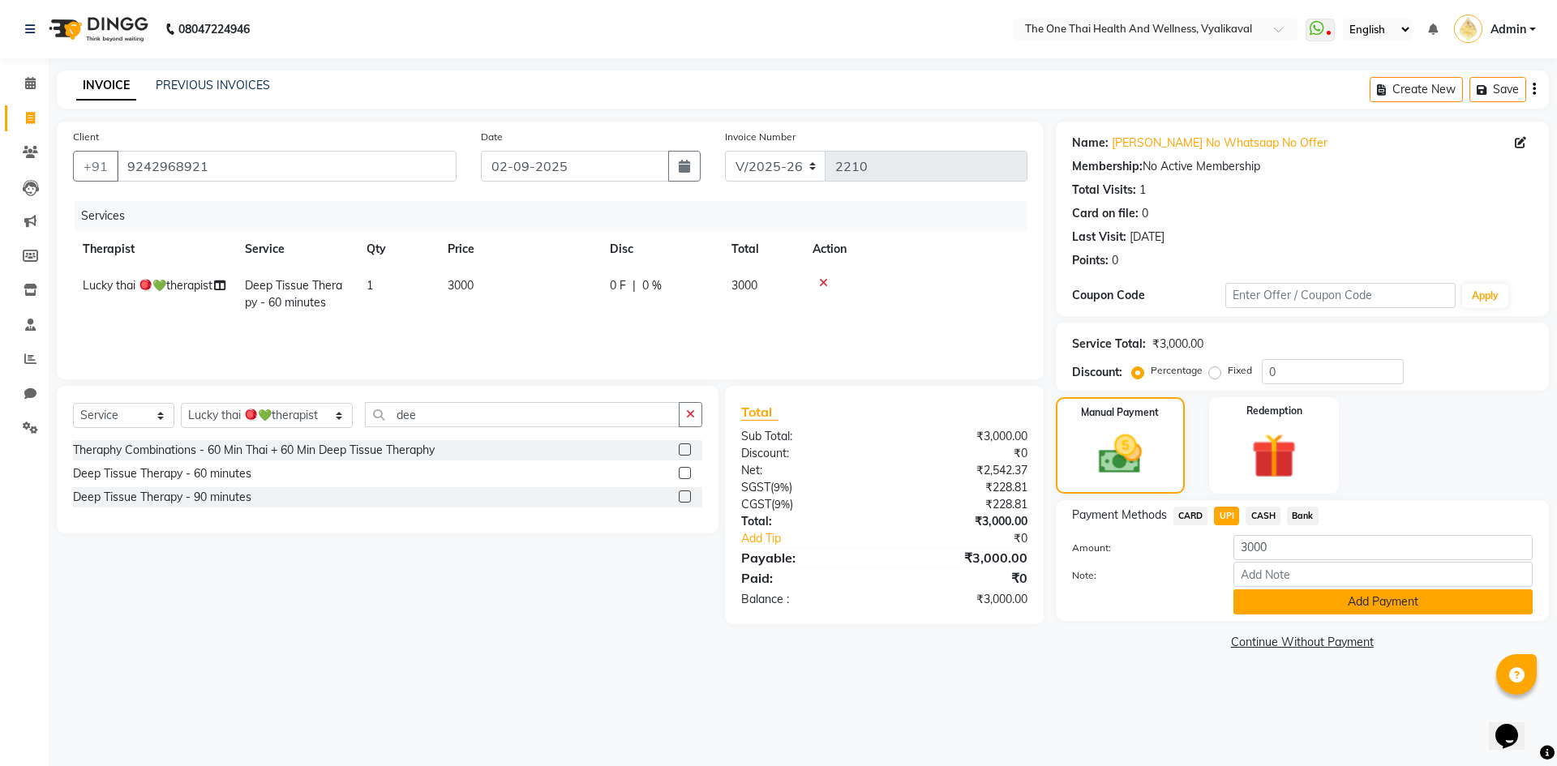
click at [1272, 599] on button "Add Payment" at bounding box center [1383, 602] width 299 height 25
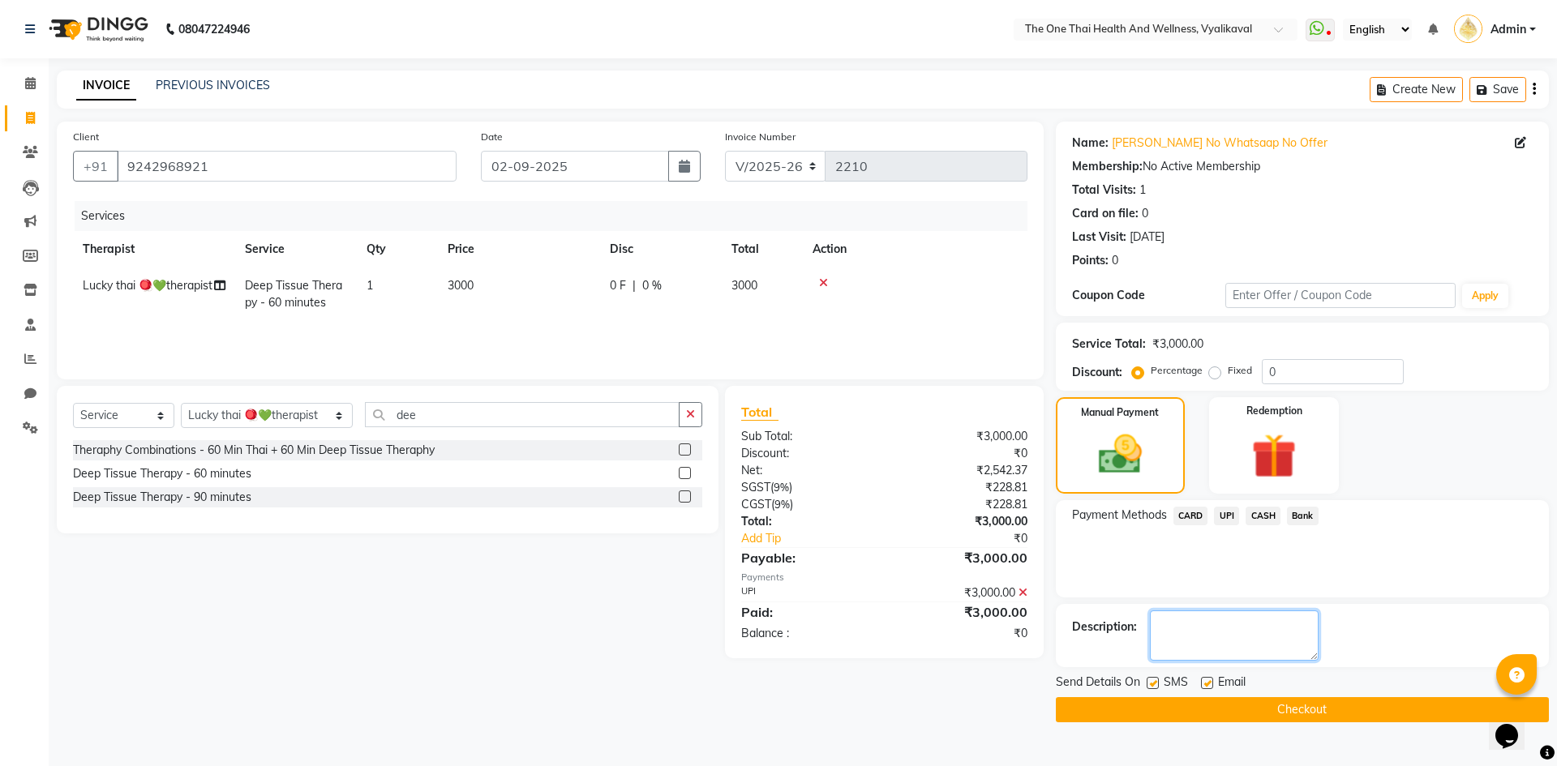
click at [1240, 623] on textarea at bounding box center [1234, 636] width 169 height 50
type textarea "1686"
click at [1227, 715] on button "Checkout" at bounding box center [1302, 709] width 493 height 25
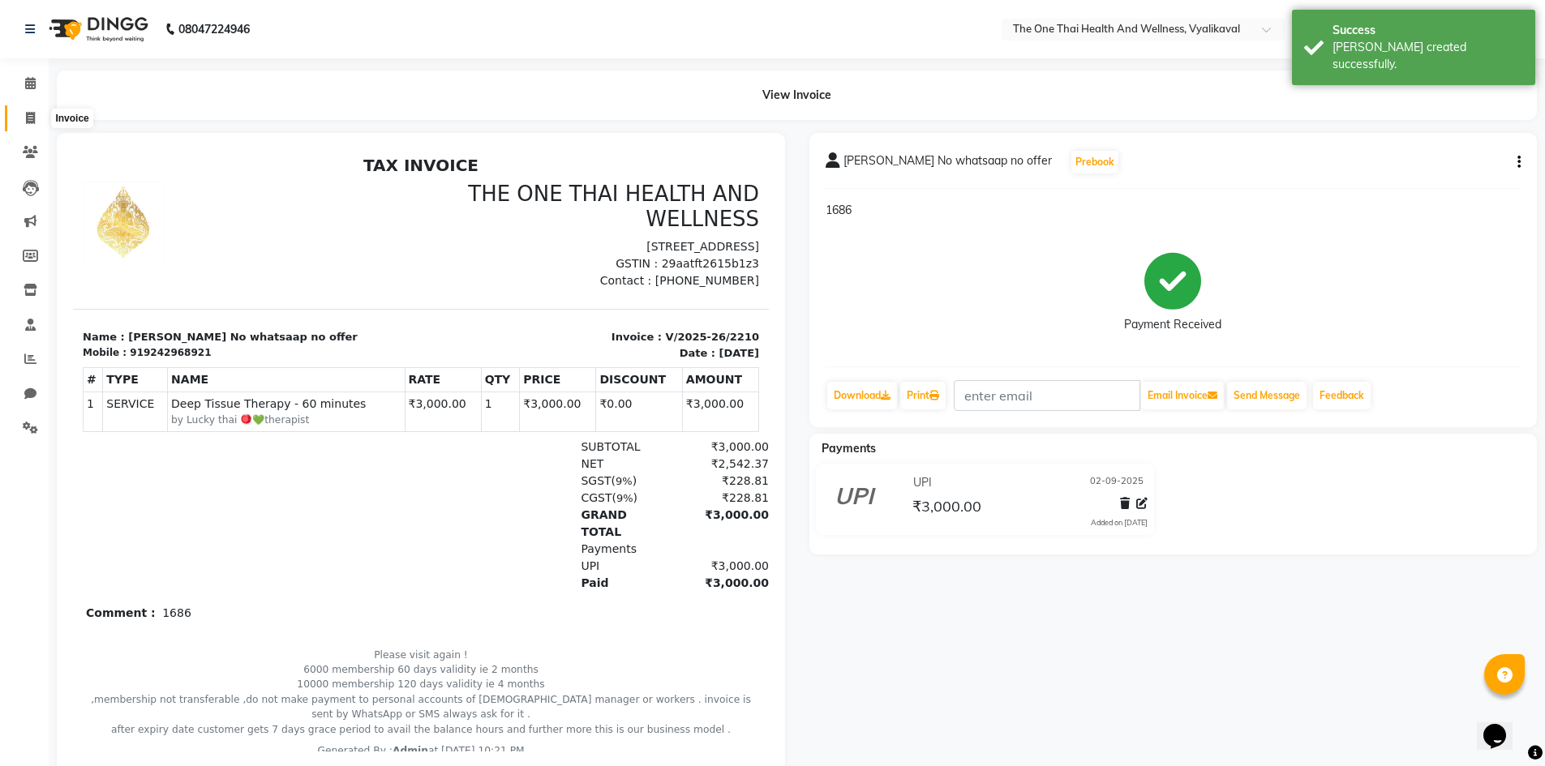
click at [24, 118] on span at bounding box center [30, 118] width 28 height 19
select select "service"
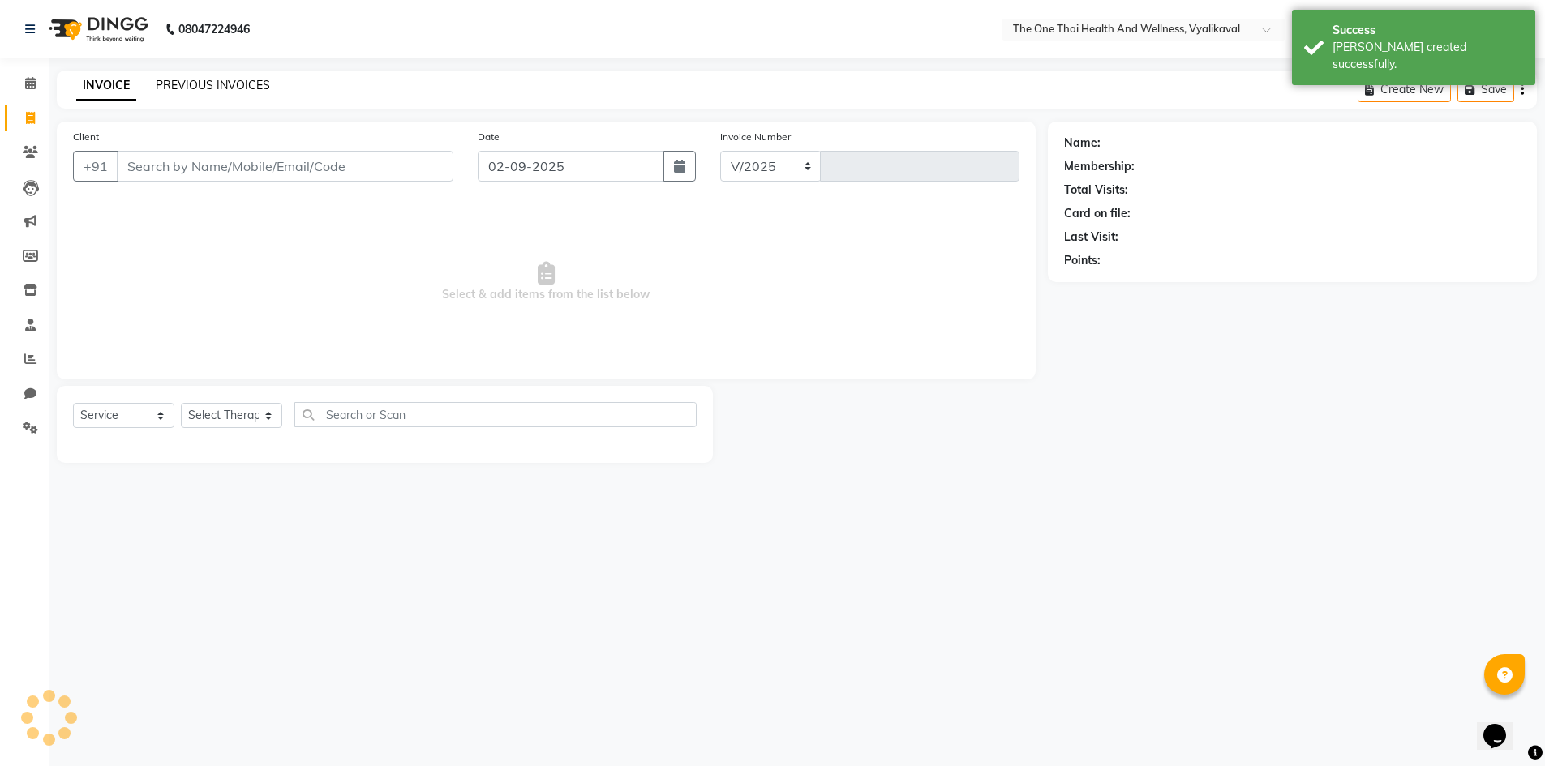
select select "5972"
type input "2211"
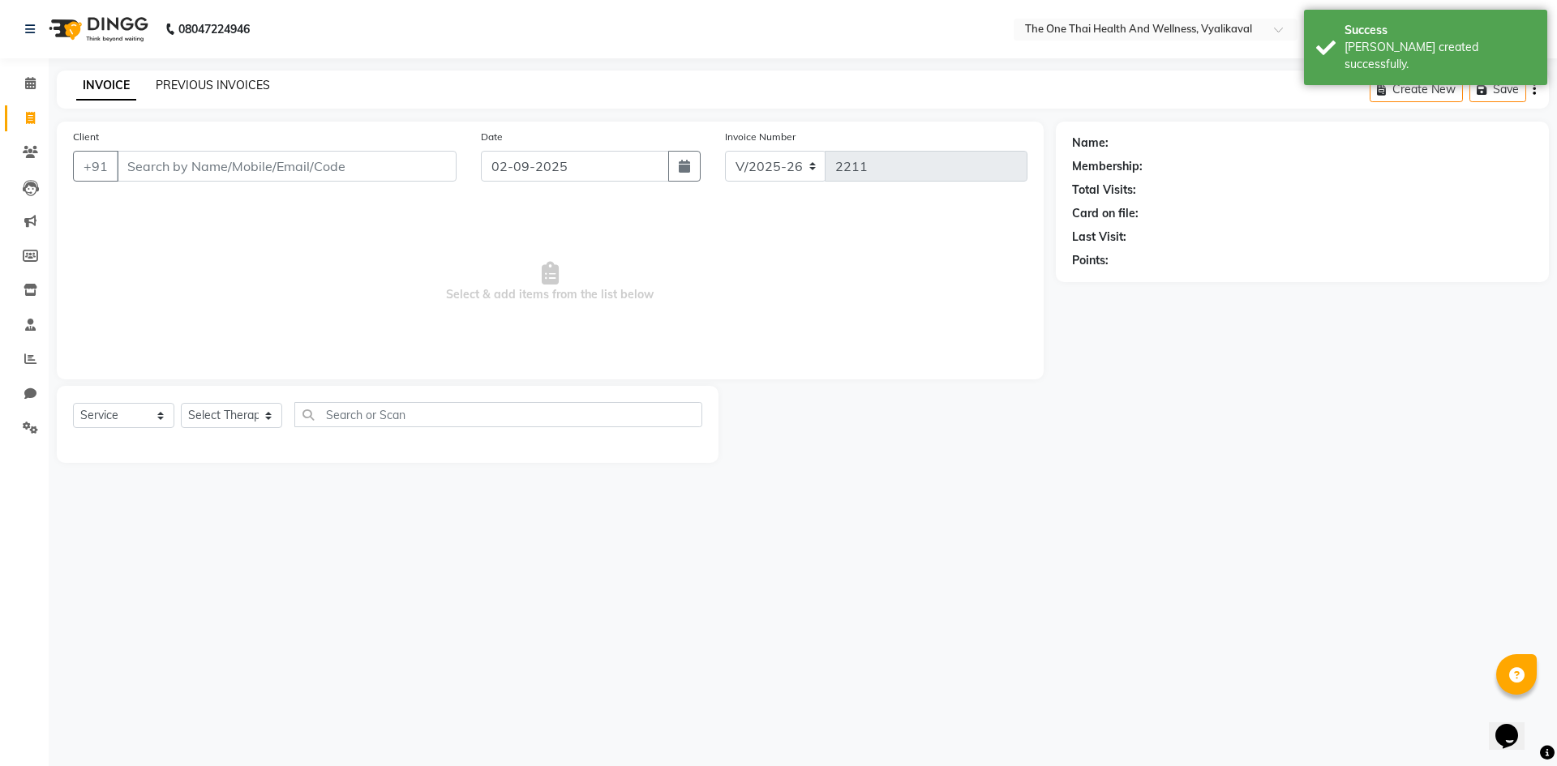
click at [227, 90] on link "PREVIOUS INVOICES" at bounding box center [213, 85] width 114 height 15
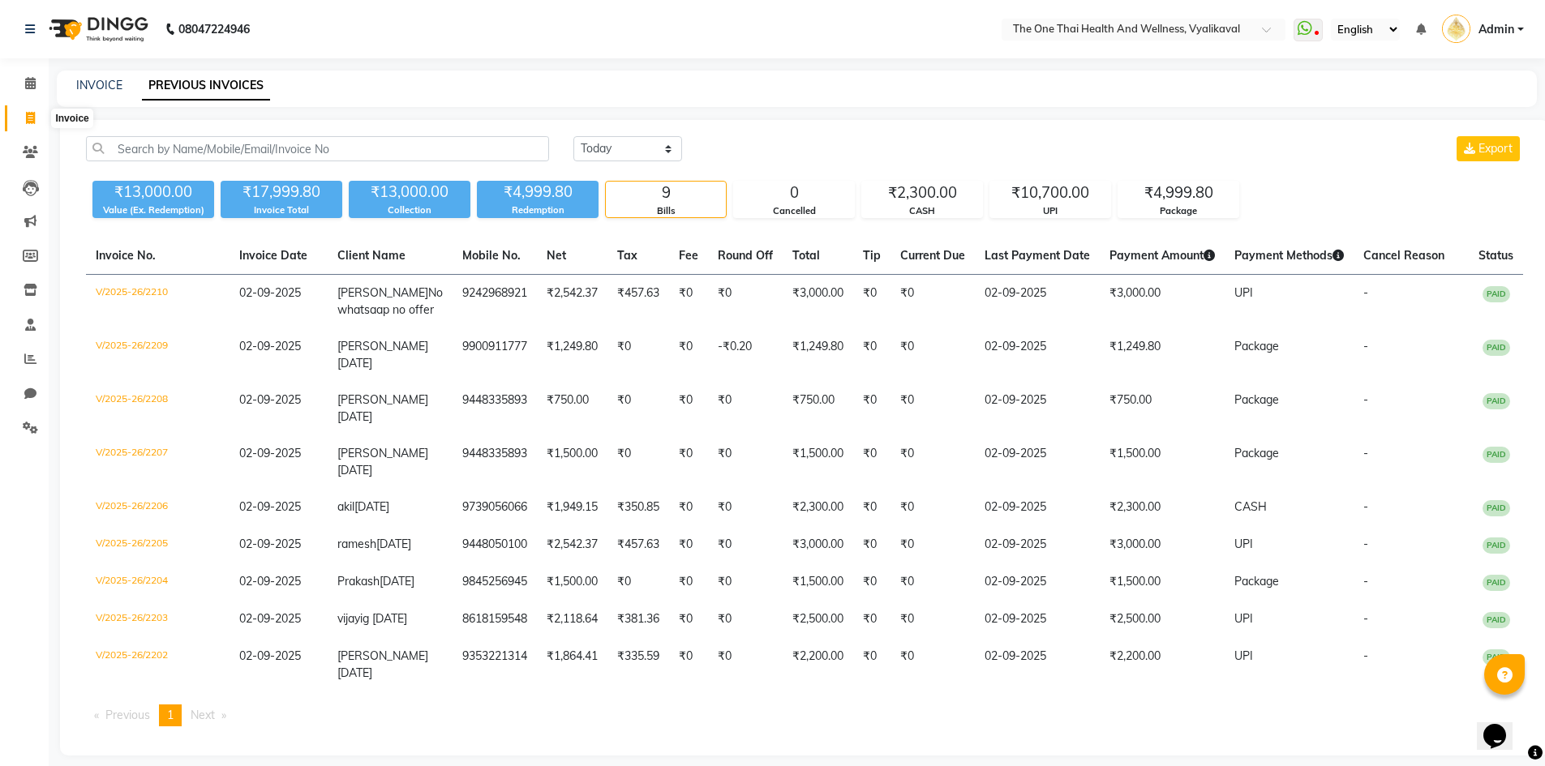
drag, startPoint x: 30, startPoint y: 115, endPoint x: 82, endPoint y: 118, distance: 52.0
click at [30, 115] on icon at bounding box center [30, 118] width 9 height 12
select select "service"
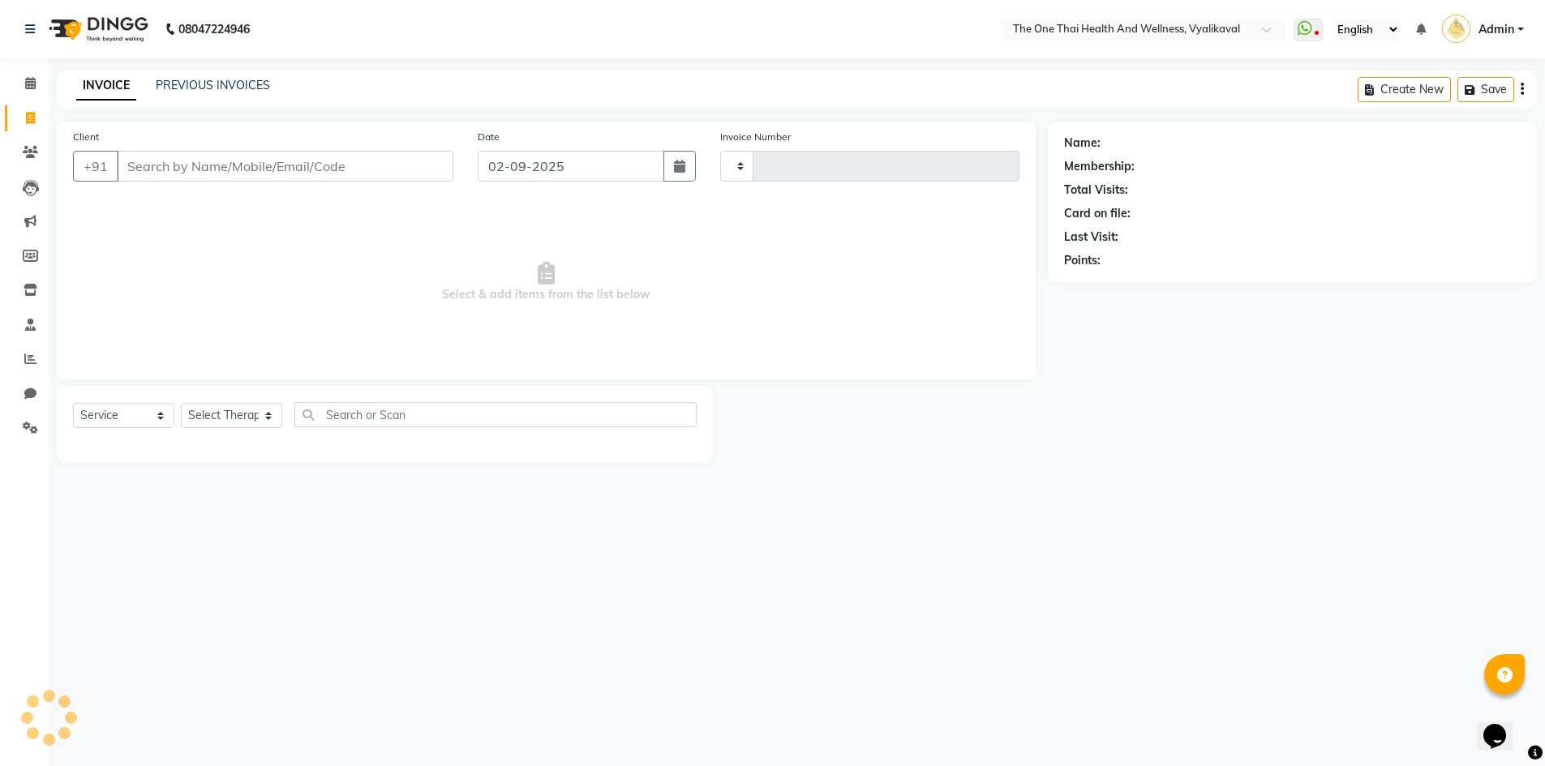
type input "2211"
select select "5972"
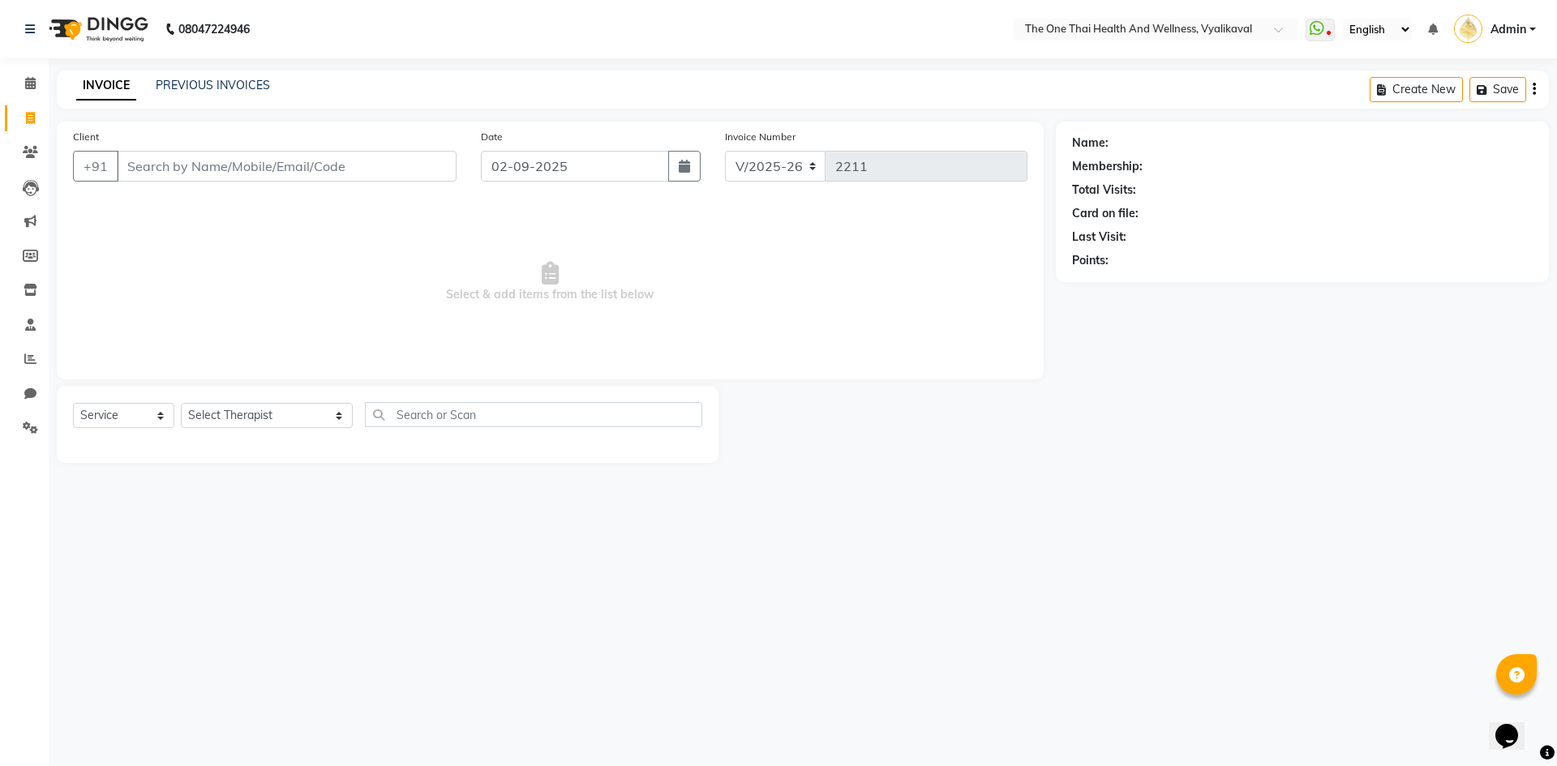
click at [1530, 25] on link "Admin" at bounding box center [1495, 29] width 82 height 27
click at [1435, 118] on link "Sign out" at bounding box center [1453, 116] width 148 height 25
